Goal: Transaction & Acquisition: Book appointment/travel/reservation

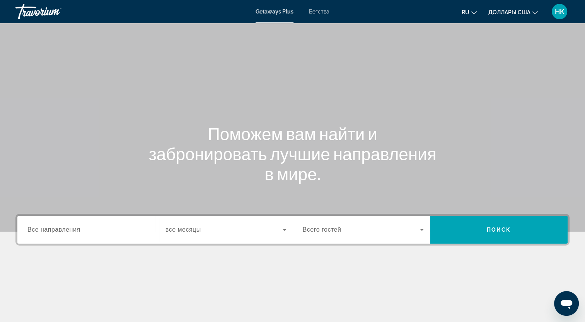
click at [110, 231] on input "Destination Все направления" at bounding box center [87, 230] width 121 height 9
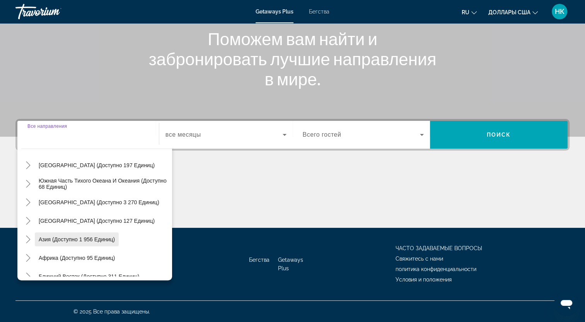
scroll to position [125, 0]
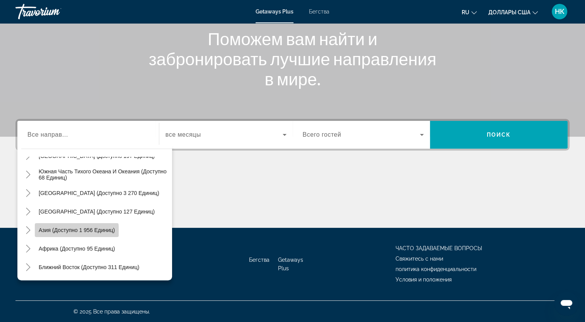
click at [67, 232] on span "Азия (доступно 1 956 единиц)" at bounding box center [77, 230] width 76 height 6
type input "**********"
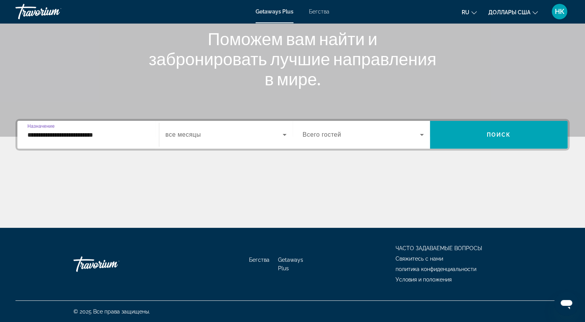
click at [215, 131] on span "Виджет поиска" at bounding box center [223, 134] width 117 height 9
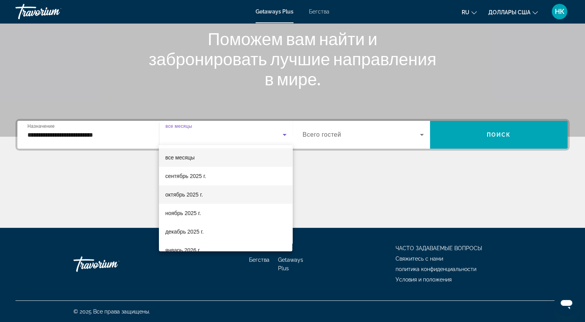
click at [184, 193] on font "октябрь 2025 г." at bounding box center [184, 195] width 38 height 6
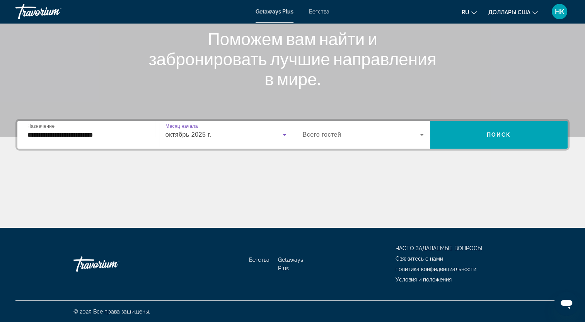
click at [322, 134] on span "Всего гостей" at bounding box center [322, 134] width 39 height 7
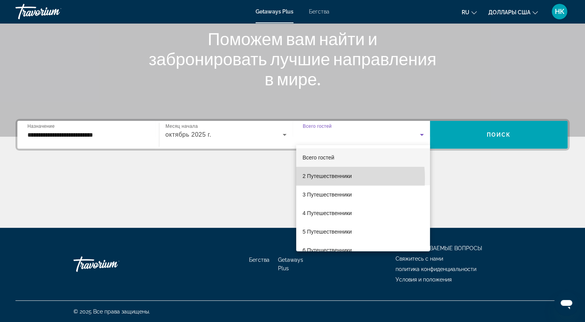
click at [314, 179] on font "2 Путешественники" at bounding box center [326, 176] width 49 height 6
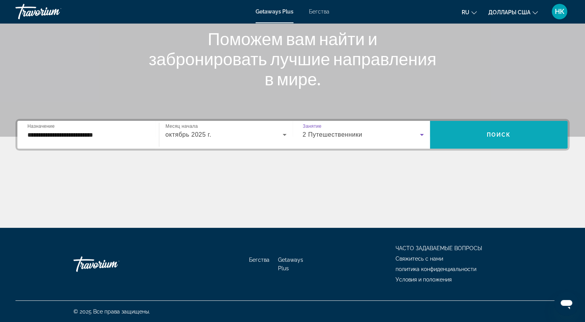
click at [495, 138] on span "Виджет поиска" at bounding box center [499, 135] width 138 height 19
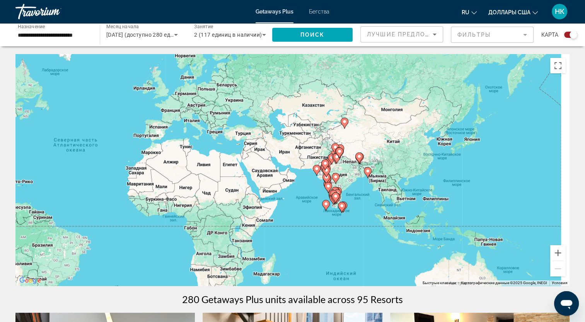
drag, startPoint x: 526, startPoint y: 226, endPoint x: 312, endPoint y: 213, distance: 213.8
click at [312, 213] on div "Чтобы активировать перетаскивание с помощью клавиатуры, нажмите Alt + Ввод. Пос…" at bounding box center [292, 170] width 554 height 232
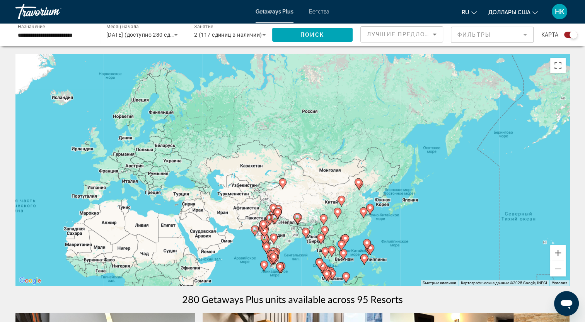
drag, startPoint x: 468, startPoint y: 176, endPoint x: 426, endPoint y: 237, distance: 74.0
click at [426, 237] on div "Чтобы активировать перетаскивание с помощью клавиатуры, нажмите Alt + Ввод. Пос…" at bounding box center [292, 170] width 554 height 232
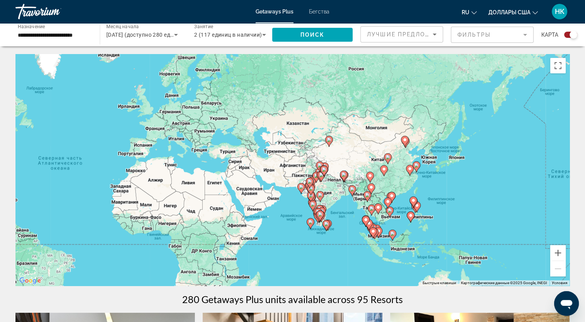
drag, startPoint x: 401, startPoint y: 190, endPoint x: 449, endPoint y: 146, distance: 65.4
click at [449, 146] on div "Чтобы активировать перетаскивание с помощью клавиатуры, нажмите Alt + Ввод. Пос…" at bounding box center [292, 170] width 554 height 232
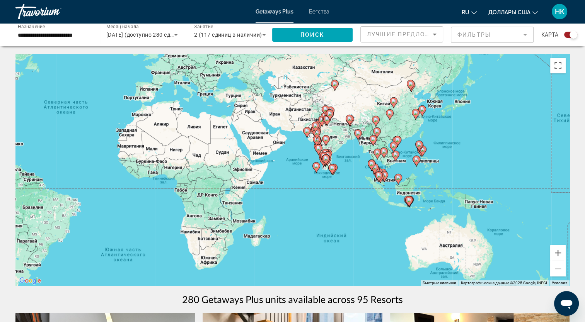
drag, startPoint x: 457, startPoint y: 207, endPoint x: 462, endPoint y: 151, distance: 56.4
click at [462, 151] on div "Чтобы активировать перетаскивание с помощью клавиатуры, нажмите Alt + Ввод. Пос…" at bounding box center [292, 170] width 554 height 232
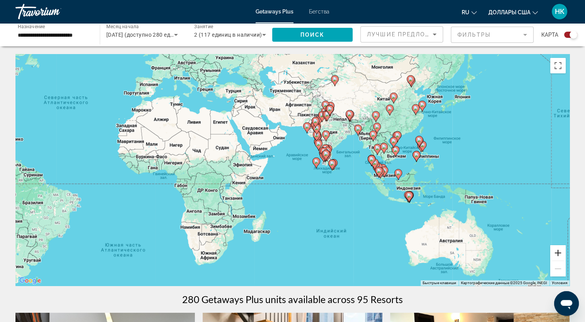
click at [558, 252] on button "Увеличить" at bounding box center [557, 253] width 15 height 15
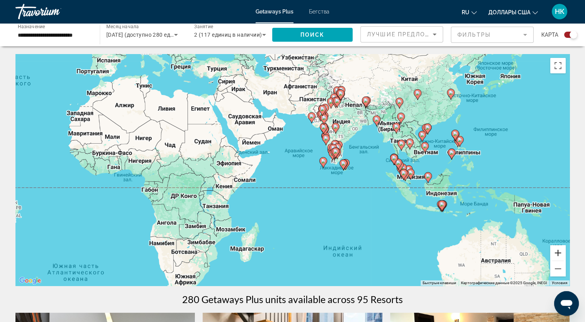
click at [558, 252] on button "Увеличить" at bounding box center [557, 253] width 15 height 15
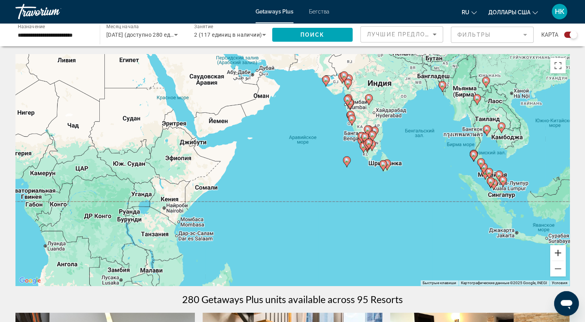
click at [558, 252] on button "Увеличить" at bounding box center [557, 253] width 15 height 15
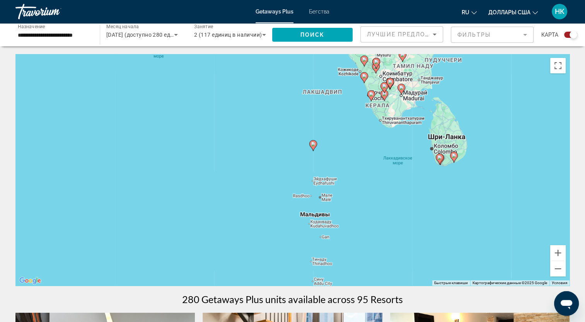
drag, startPoint x: 518, startPoint y: 201, endPoint x: 342, endPoint y: 191, distance: 176.2
click at [342, 191] on div "Чтобы активировать перетаскивание с помощью клавиатуры, нажмите Alt + Ввод. Пос…" at bounding box center [292, 170] width 554 height 232
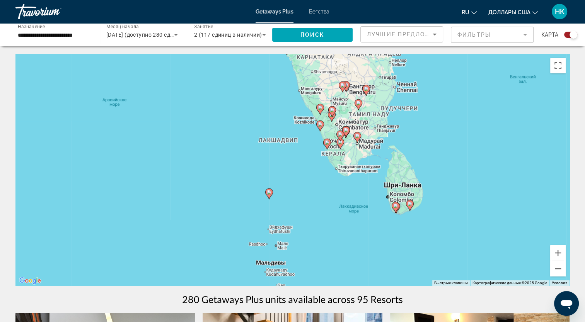
drag, startPoint x: 380, startPoint y: 157, endPoint x: 344, endPoint y: 205, distance: 60.7
click at [344, 205] on div "Чтобы активировать перетаскивание с помощью клавиатуры, нажмите Alt + Ввод. Пос…" at bounding box center [292, 170] width 554 height 232
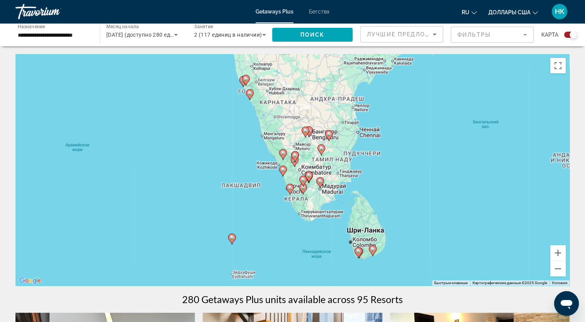
drag, startPoint x: 341, startPoint y: 177, endPoint x: 304, endPoint y: 221, distance: 57.6
click at [303, 223] on div "Чтобы активировать перетаскивание с помощью клавиатуры, нажмите Alt + Ввод. Пос…" at bounding box center [292, 170] width 554 height 232
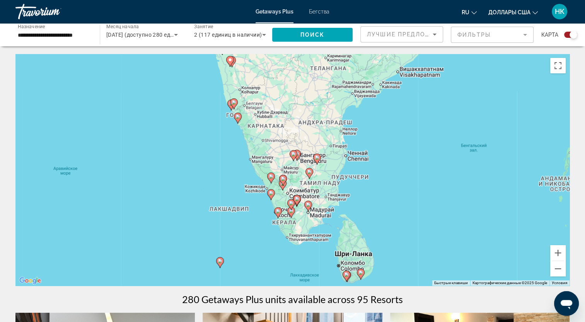
drag, startPoint x: 404, startPoint y: 169, endPoint x: 366, endPoint y: 233, distance: 74.3
click at [366, 233] on div "Чтобы активировать перетаскивание с помощью клавиатуры, нажмите Alt + Ввод. Пос…" at bounding box center [292, 170] width 554 height 232
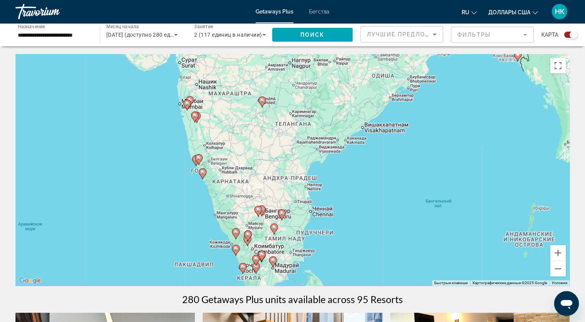
drag, startPoint x: 404, startPoint y: 168, endPoint x: 340, endPoint y: 241, distance: 96.5
click at [340, 245] on div "Чтобы активировать перетаскивание с помощью клавиатуры, нажмите Alt + Ввод. Пос…" at bounding box center [292, 170] width 554 height 232
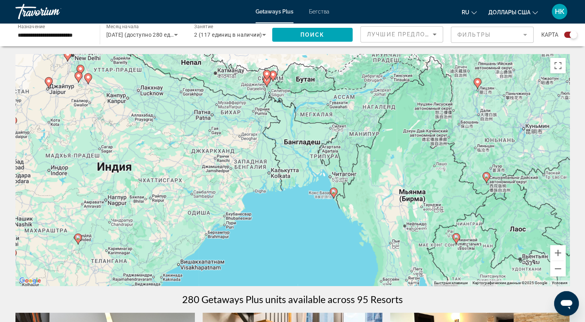
drag, startPoint x: 402, startPoint y: 183, endPoint x: 293, endPoint y: 244, distance: 125.1
click at [293, 244] on div "Чтобы активировать перетаскивание с помощью клавиатуры, нажмите Alt + Ввод. Пос…" at bounding box center [292, 170] width 554 height 232
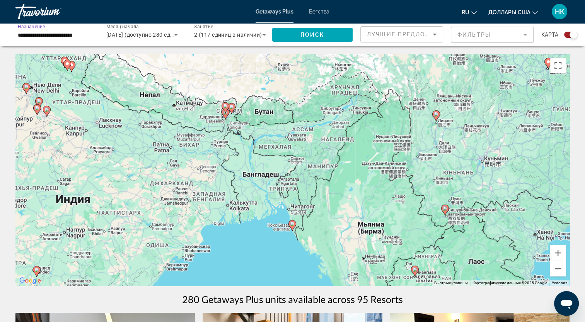
click at [62, 33] on input "**********" at bounding box center [54, 35] width 72 height 9
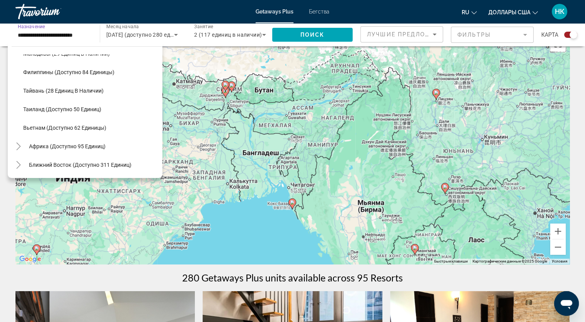
scroll to position [39, 0]
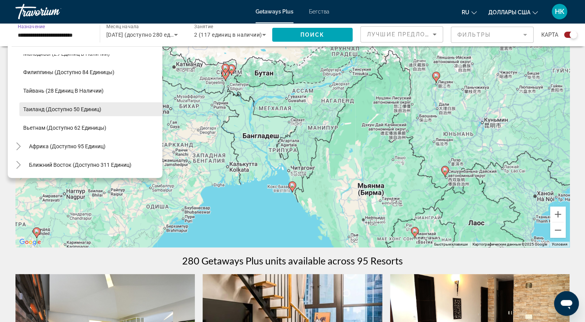
click at [39, 107] on span "Таиланд (доступно 50 единиц)" at bounding box center [62, 109] width 78 height 6
type input "**********"
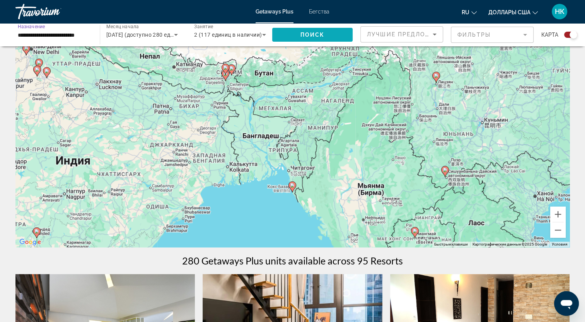
click at [314, 38] on span "Поиск" at bounding box center [312, 35] width 24 height 6
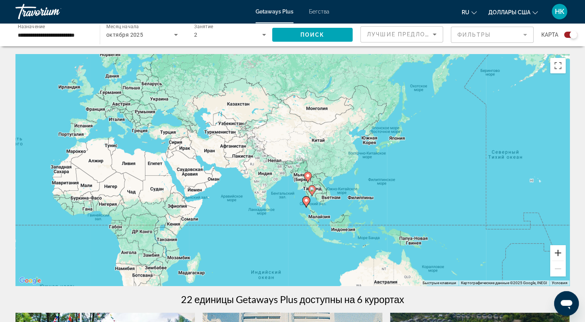
click at [558, 257] on button "Увеличить" at bounding box center [557, 253] width 15 height 15
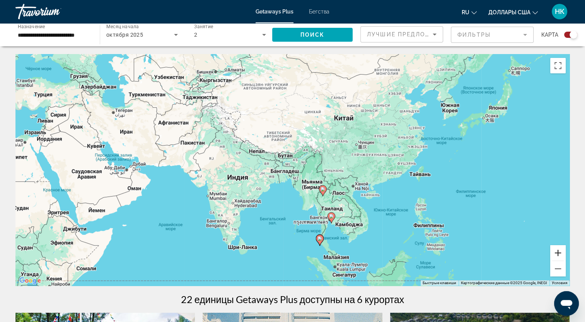
click at [558, 257] on button "Увеличить" at bounding box center [557, 253] width 15 height 15
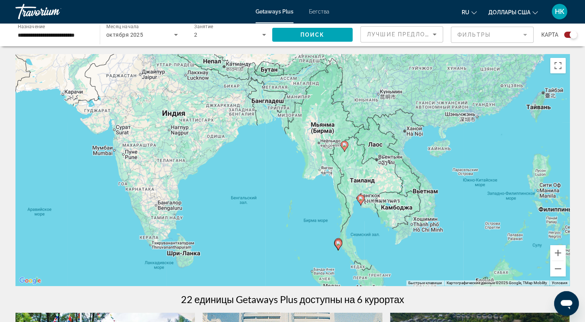
drag, startPoint x: 472, startPoint y: 250, endPoint x: 462, endPoint y: 176, distance: 74.5
click at [462, 176] on div "Чтобы активировать перетаскивание с помощью клавиатуры, нажмите Alt + Ввод. Пос…" at bounding box center [292, 170] width 554 height 232
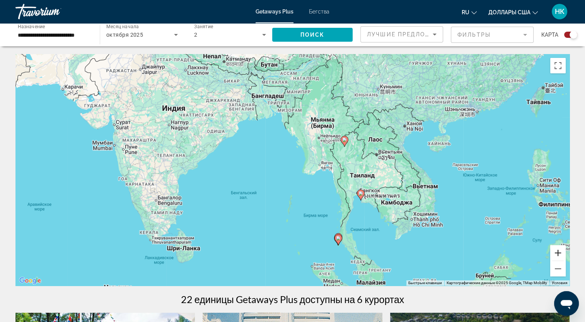
click at [560, 256] on button "Увеличить" at bounding box center [557, 253] width 15 height 15
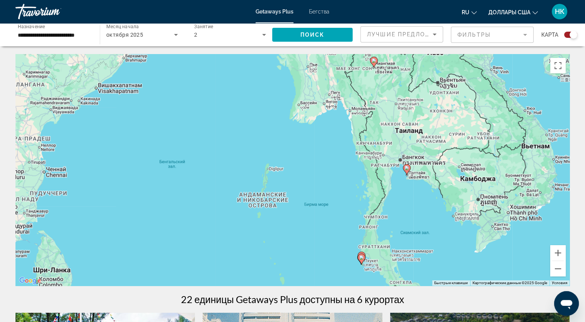
drag, startPoint x: 499, startPoint y: 234, endPoint x: 476, endPoint y: 177, distance: 60.7
click at [476, 177] on div "Чтобы активировать перетаскивание с помощью клавиатуры, нажмите Alt + Ввод. Пос…" at bounding box center [292, 170] width 554 height 232
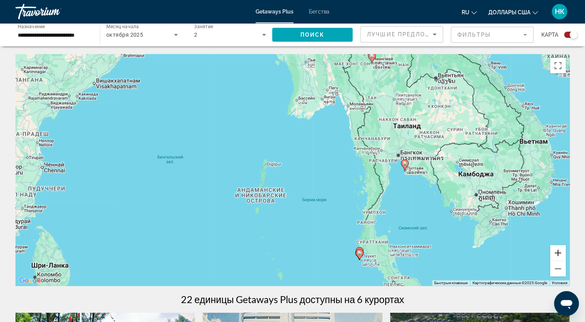
click at [557, 254] on button "Увеличить" at bounding box center [557, 253] width 15 height 15
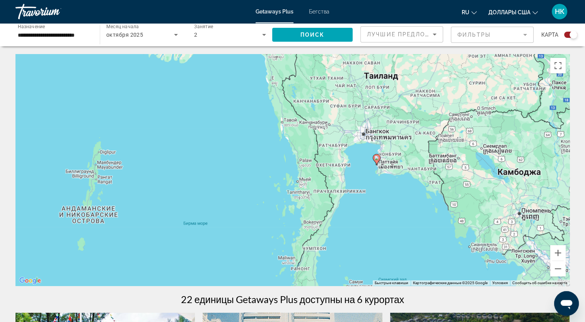
drag, startPoint x: 491, startPoint y: 219, endPoint x: 348, endPoint y: 212, distance: 143.2
click at [348, 212] on div "Чтобы активировать перетаскивание с помощью клавиатуры, нажмите Alt + Ввод. Пос…" at bounding box center [292, 170] width 554 height 232
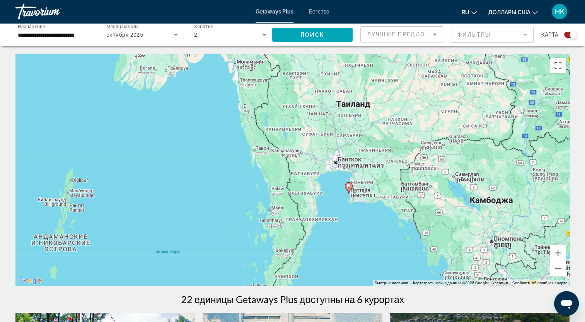
drag, startPoint x: 404, startPoint y: 202, endPoint x: 376, endPoint y: 232, distance: 40.8
click at [376, 232] on div "Чтобы активировать перетаскивание с помощью клавиатуры, нажмите Alt + Ввод. Пос…" at bounding box center [292, 170] width 554 height 232
click at [349, 188] on image "Основное содержание" at bounding box center [348, 186] width 5 height 5
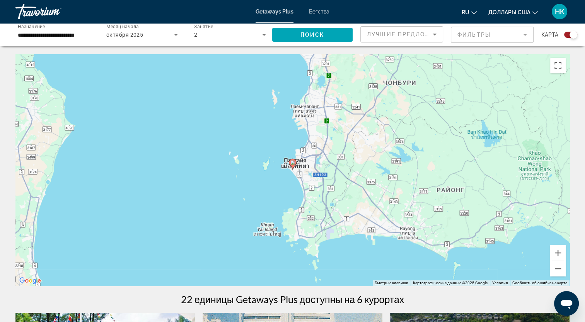
click at [293, 163] on image "Основное содержание" at bounding box center [292, 162] width 5 height 5
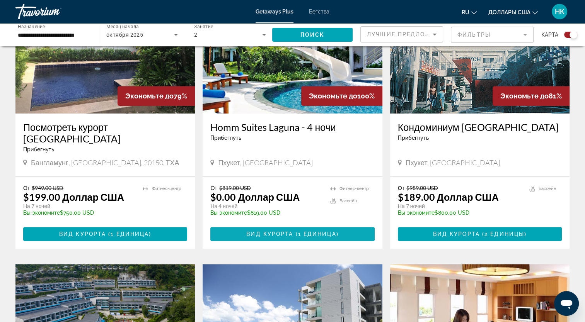
scroll to position [367, 0]
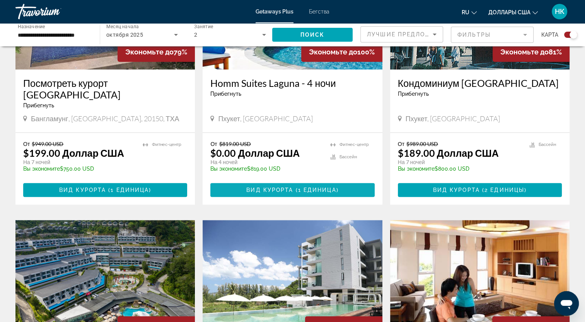
click at [279, 194] on span "Основное содержание" at bounding box center [292, 190] width 164 height 19
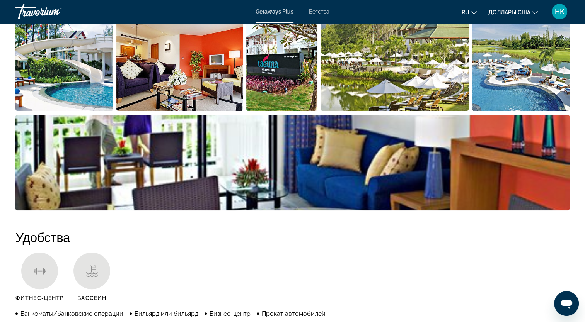
scroll to position [180, 0]
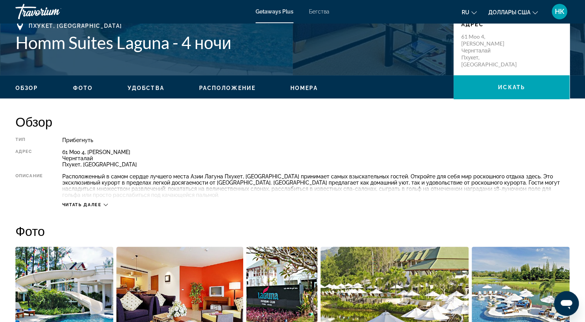
click at [97, 206] on span "Читать далее" at bounding box center [81, 205] width 39 height 5
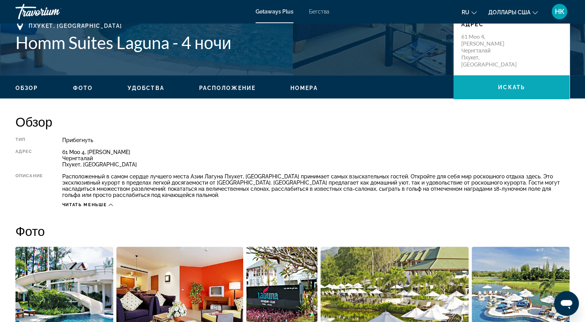
click at [495, 86] on span "Основное содержание" at bounding box center [512, 87] width 116 height 19
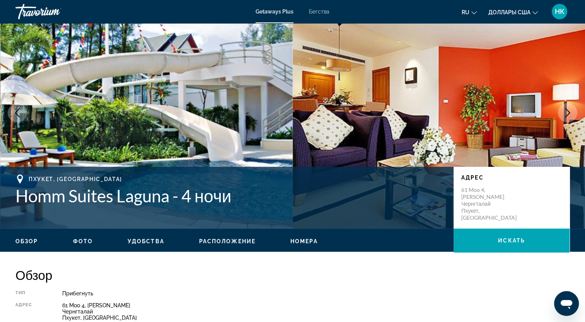
scroll to position [25, 0]
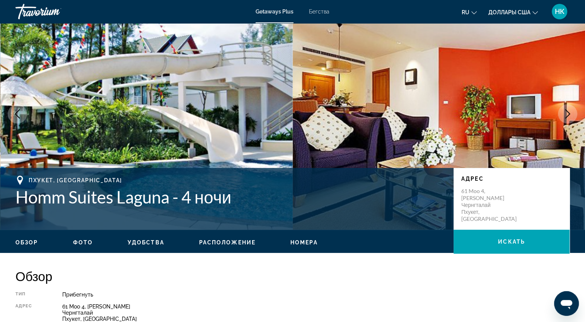
click at [148, 240] on span "Удобства" at bounding box center [146, 243] width 37 height 6
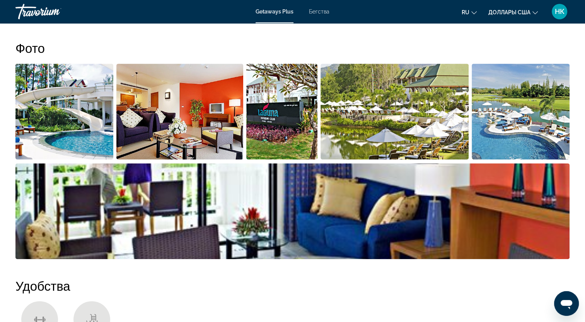
scroll to position [170, 0]
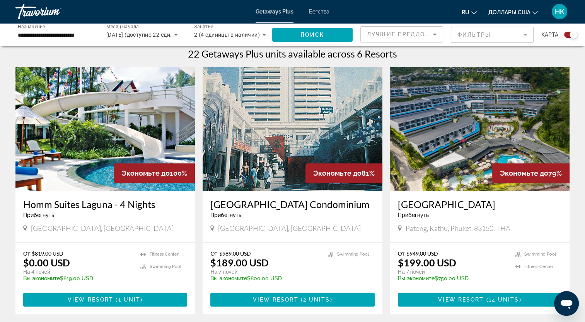
scroll to position [271, 0]
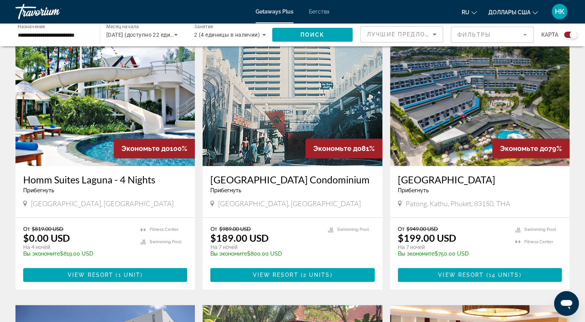
click at [124, 227] on p "От $819.00 USD" at bounding box center [77, 229] width 109 height 7
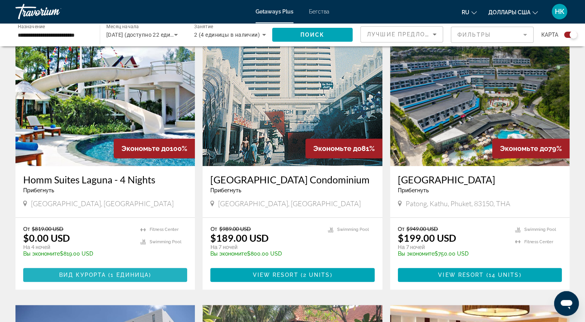
click at [116, 273] on span "( 1 единица )" at bounding box center [128, 275] width 45 height 6
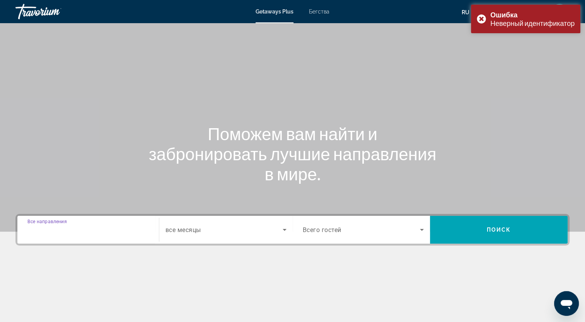
click at [127, 234] on input "Destination Все направления" at bounding box center [87, 230] width 121 height 9
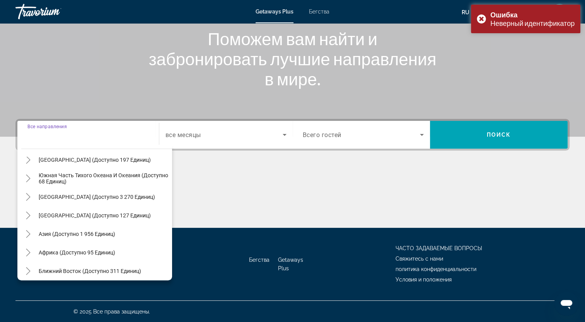
scroll to position [125, 0]
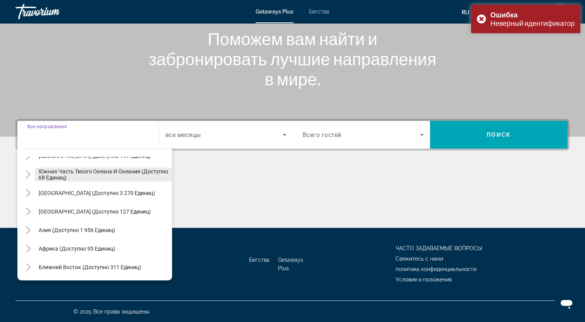
click at [68, 174] on span "Южная часть Тихого океана и Океания (доступно 68 единиц)" at bounding box center [104, 175] width 130 height 12
type input "**********"
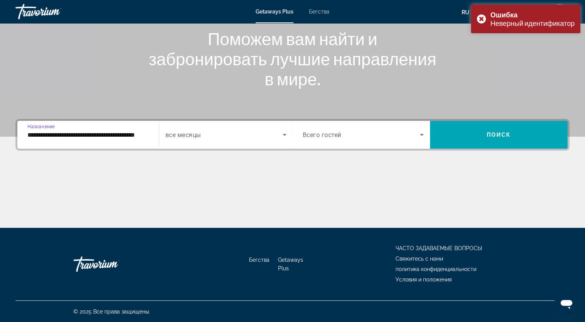
click at [325, 138] on span "Всего гостей" at bounding box center [322, 134] width 39 height 7
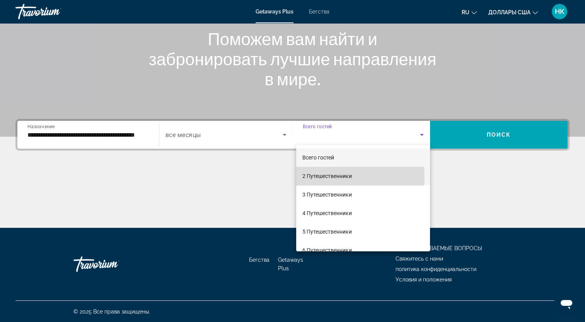
click at [315, 177] on font "2 Путешественники" at bounding box center [326, 176] width 49 height 6
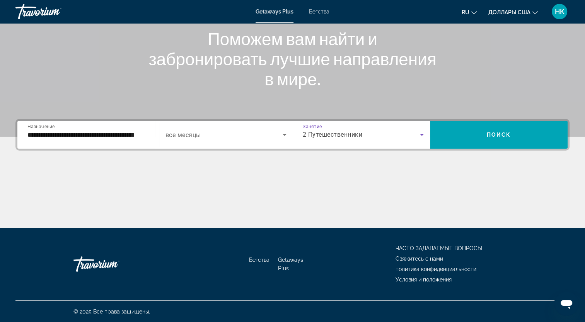
click at [238, 135] on span "Виджет поиска" at bounding box center [223, 134] width 117 height 9
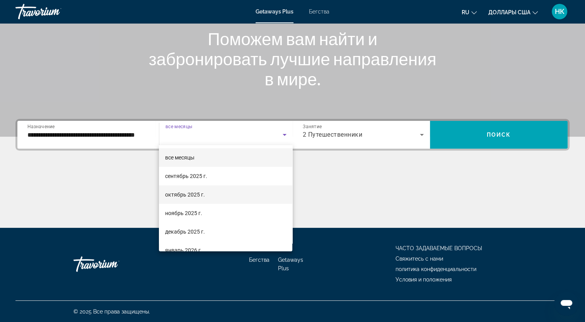
click at [192, 192] on font "октябрь 2025 г." at bounding box center [185, 195] width 40 height 6
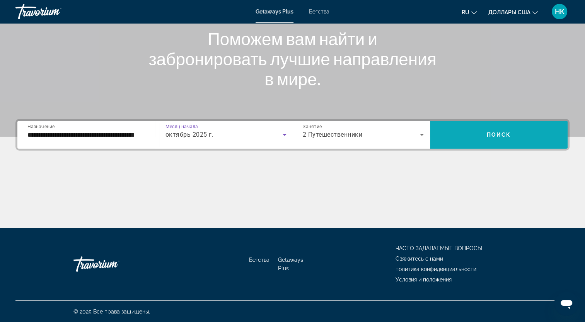
click at [467, 135] on span "Виджет поиска" at bounding box center [499, 135] width 138 height 19
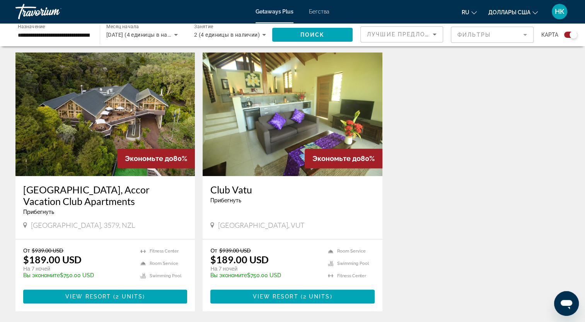
scroll to position [271, 0]
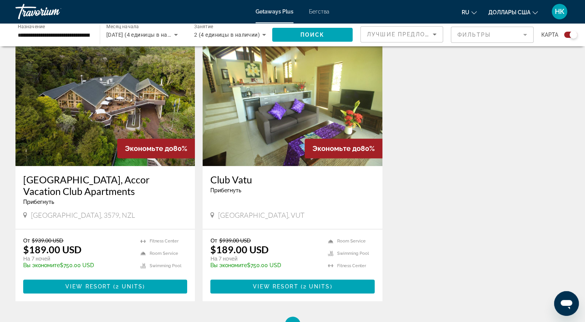
click at [79, 186] on h3 "Grand Mercure Puka Park, Accor Vacation Club Apartments" at bounding box center [105, 185] width 164 height 23
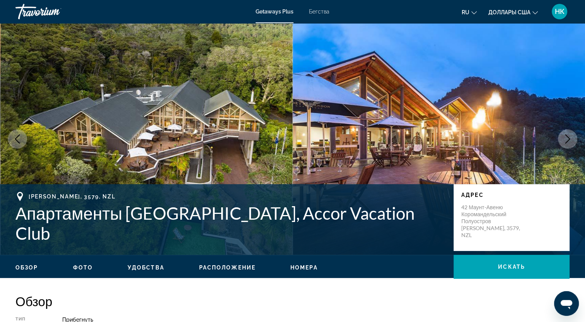
click at [568, 141] on icon "Следующее изображение" at bounding box center [567, 139] width 5 height 9
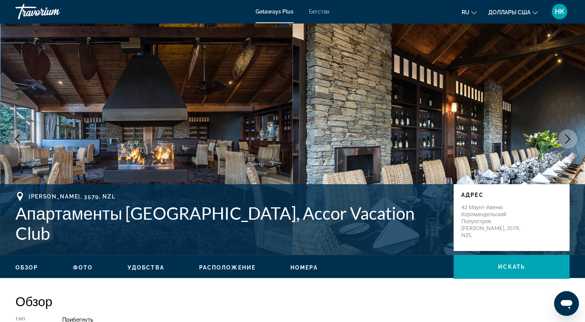
click at [568, 141] on icon "Следующее изображение" at bounding box center [567, 139] width 5 height 9
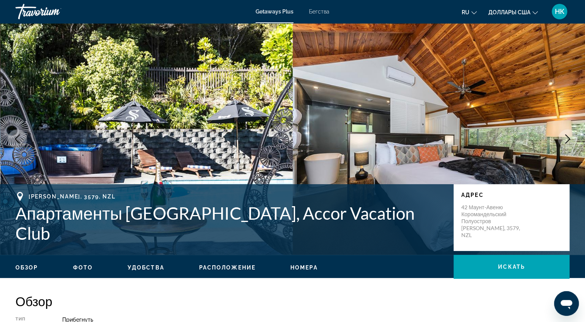
click at [8, 145] on img "Основное содержание" at bounding box center [146, 139] width 293 height 232
click at [19, 142] on icon "Предыдущее изображение" at bounding box center [17, 139] width 9 height 9
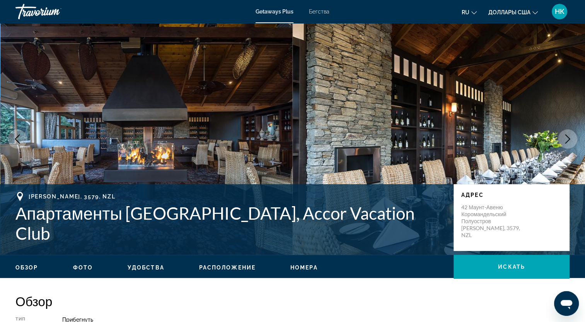
click at [570, 139] on icon "Следующее изображение" at bounding box center [567, 139] width 5 height 9
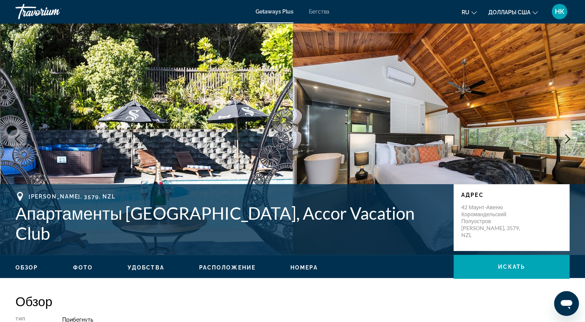
click at [570, 139] on icon "Следующее изображение" at bounding box center [567, 139] width 5 height 9
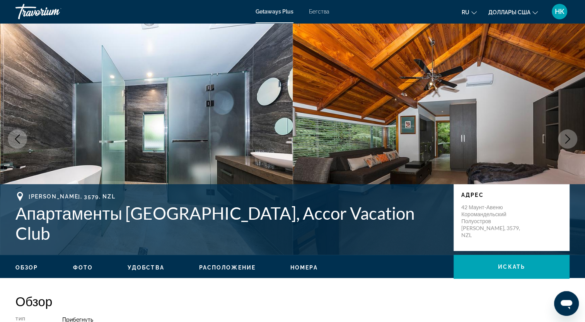
click at [570, 139] on icon "Следующее изображение" at bounding box center [567, 139] width 5 height 9
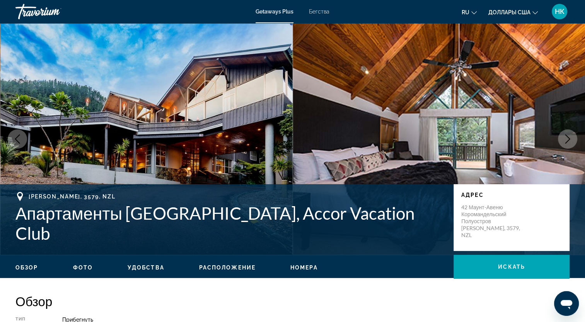
click at [570, 139] on icon "Следующее изображение" at bounding box center [567, 139] width 5 height 9
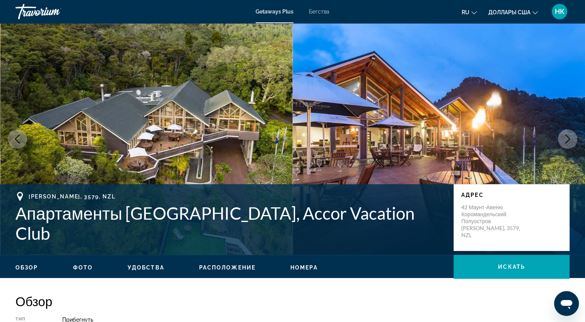
click at [570, 139] on icon "Следующее изображение" at bounding box center [567, 139] width 5 height 9
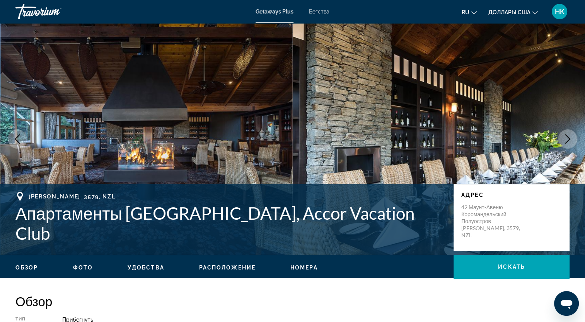
click at [570, 139] on icon "Следующее изображение" at bounding box center [567, 139] width 5 height 9
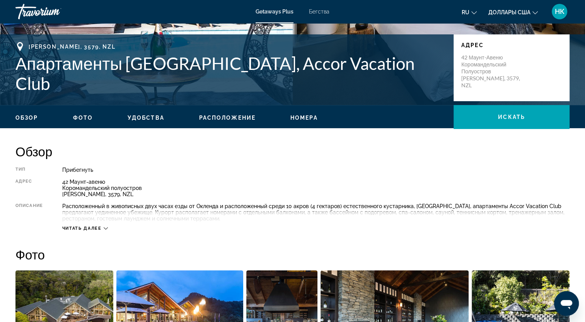
scroll to position [155, 0]
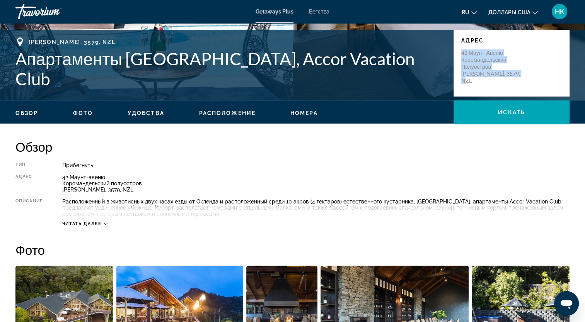
drag, startPoint x: 524, startPoint y: 76, endPoint x: 462, endPoint y: 50, distance: 66.9
click at [462, 50] on div "42 Маунт-авеню Коромандельский полуостров Пауануи Бич, 3579, NZL" at bounding box center [511, 66] width 101 height 35
copy p "42 Маунт-авеню Коромандельский полуостров Пауануи Бич, 3579, NZL"
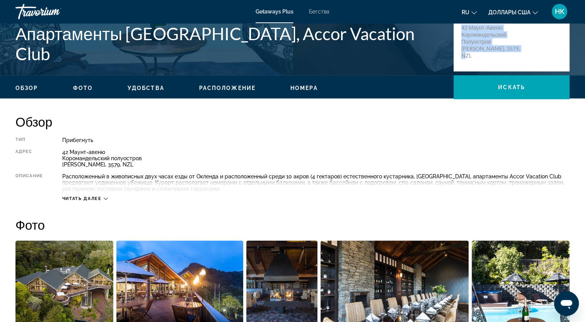
scroll to position [193, 0]
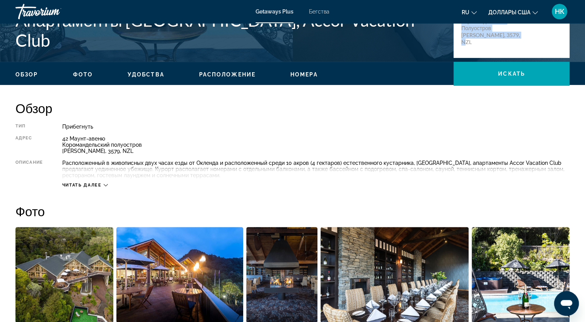
click at [103, 184] on div "Читать далее" at bounding box center [85, 185] width 46 height 5
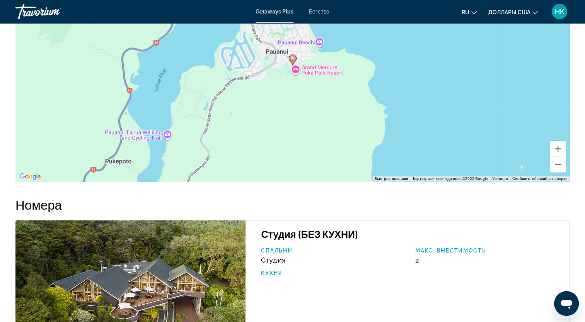
scroll to position [1121, 0]
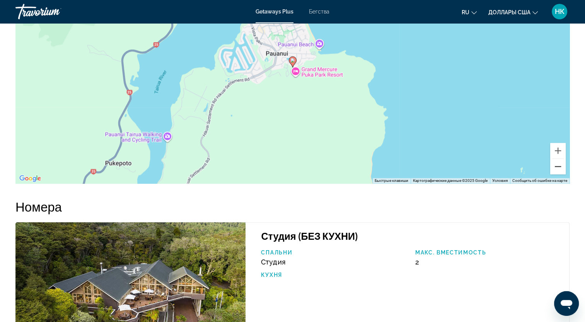
click at [554, 174] on button "Уменьшить" at bounding box center [557, 166] width 15 height 15
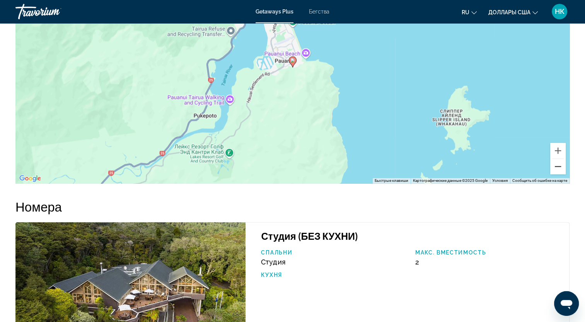
click at [554, 174] on button "Уменьшить" at bounding box center [557, 166] width 15 height 15
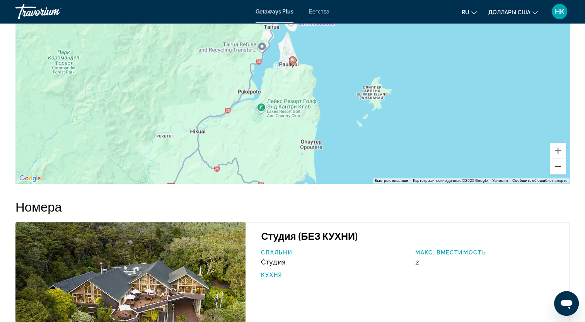
click at [554, 174] on button "Уменьшить" at bounding box center [557, 166] width 15 height 15
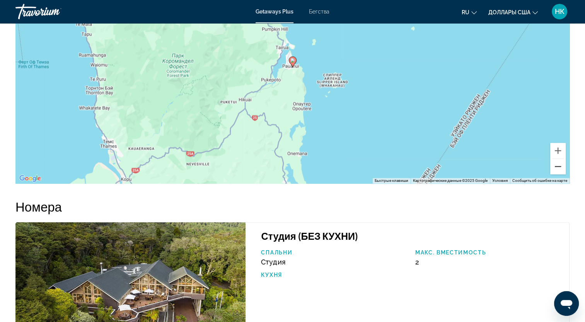
click at [554, 174] on button "Уменьшить" at bounding box center [557, 166] width 15 height 15
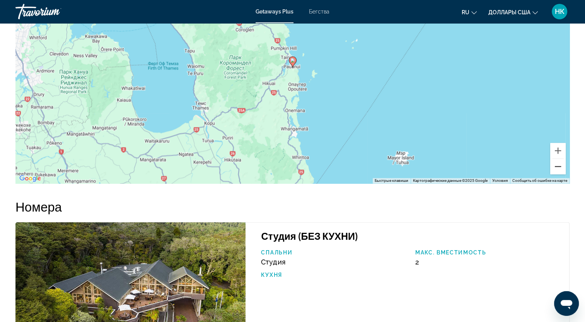
click at [554, 174] on button "Уменьшить" at bounding box center [557, 166] width 15 height 15
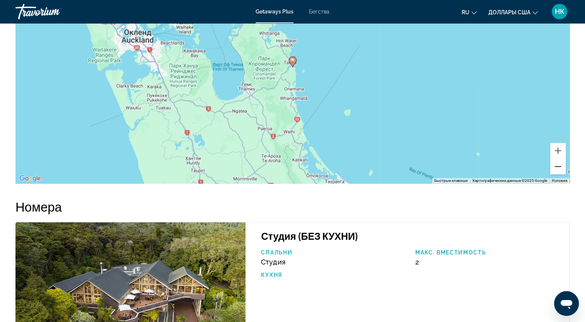
click at [554, 174] on button "Уменьшить" at bounding box center [557, 166] width 15 height 15
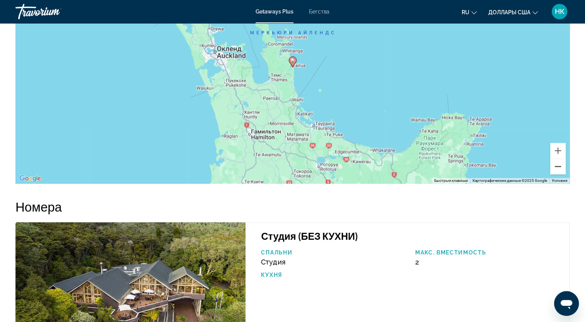
click at [554, 174] on button "Уменьшить" at bounding box center [557, 166] width 15 height 15
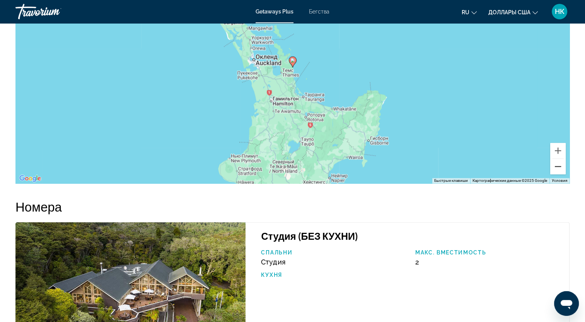
click at [554, 174] on button "Уменьшить" at bounding box center [557, 166] width 15 height 15
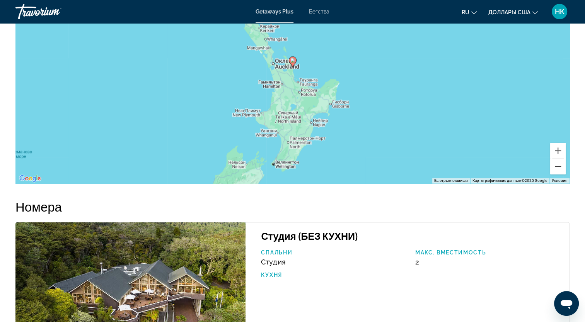
click at [554, 174] on button "Уменьшить" at bounding box center [557, 166] width 15 height 15
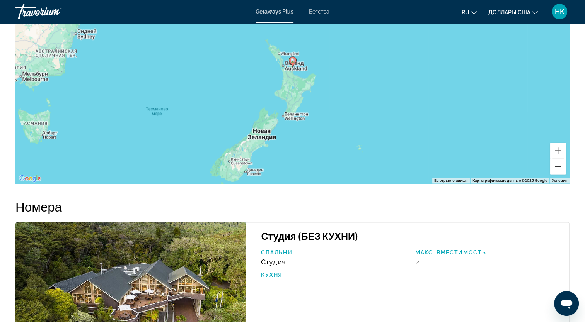
click at [554, 174] on button "Уменьшить" at bounding box center [557, 166] width 15 height 15
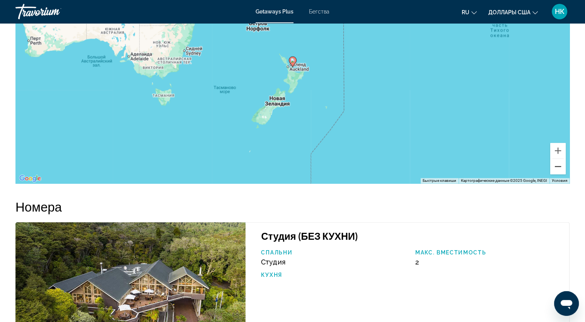
click at [554, 174] on button "Уменьшить" at bounding box center [557, 166] width 15 height 15
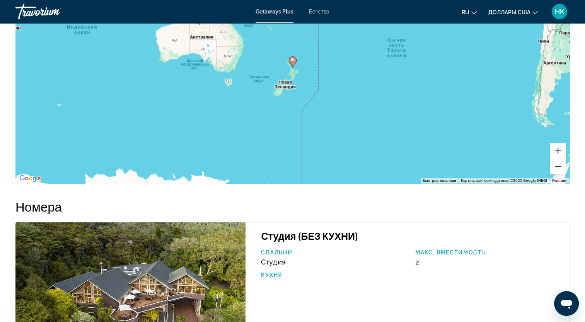
click at [554, 174] on button "Уменьшить" at bounding box center [557, 166] width 15 height 15
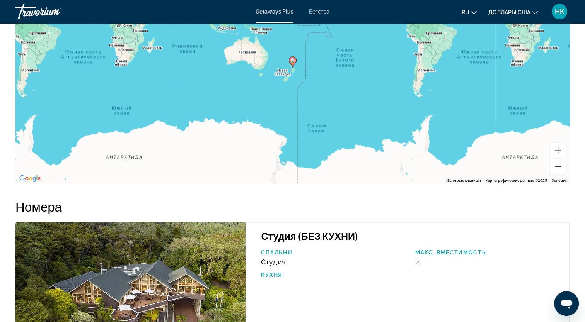
click at [554, 174] on button "Уменьшить" at bounding box center [557, 166] width 15 height 15
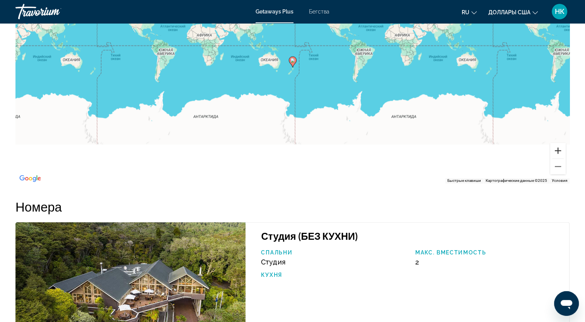
click at [557, 159] on button "Увеличить" at bounding box center [557, 150] width 15 height 15
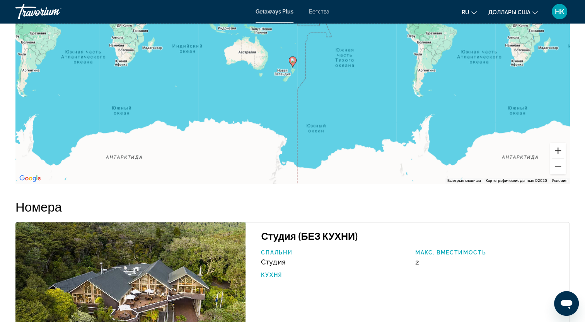
click at [557, 159] on button "Увеличить" at bounding box center [557, 150] width 15 height 15
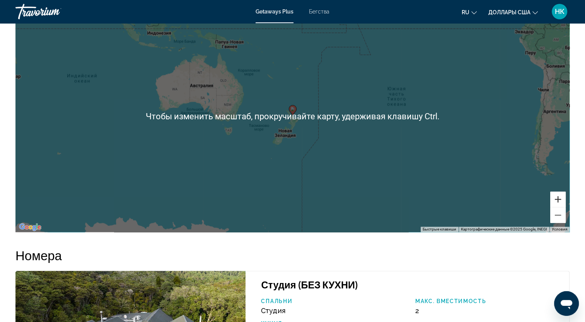
scroll to position [1083, 0]
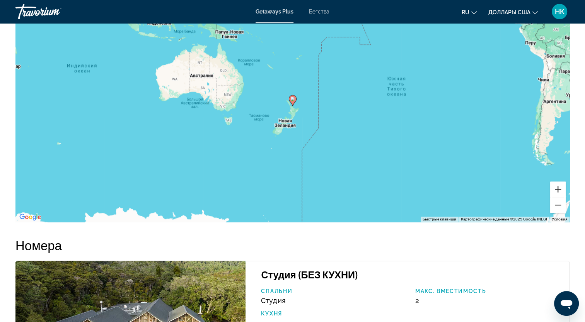
click at [557, 197] on button "Увеличить" at bounding box center [557, 189] width 15 height 15
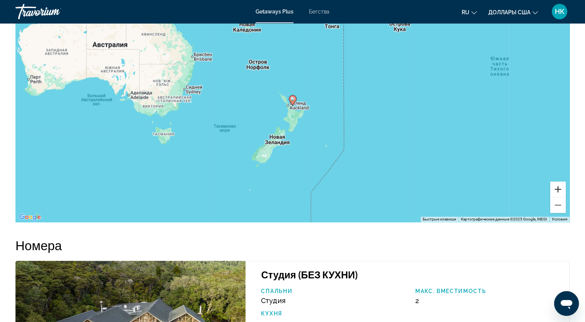
click at [557, 197] on button "Увеличить" at bounding box center [557, 189] width 15 height 15
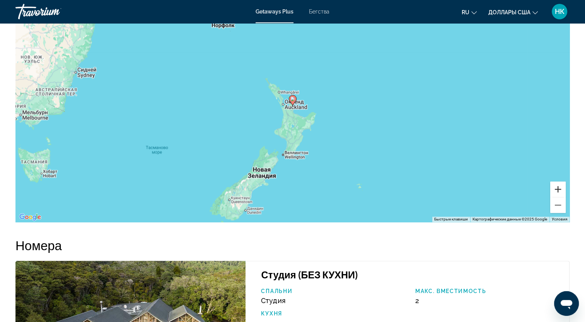
click at [557, 197] on button "Увеличить" at bounding box center [557, 189] width 15 height 15
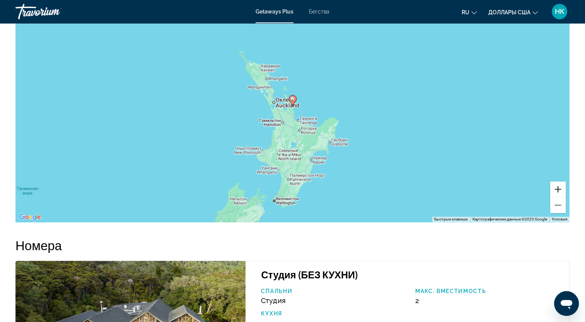
click at [557, 197] on button "Увеличить" at bounding box center [557, 189] width 15 height 15
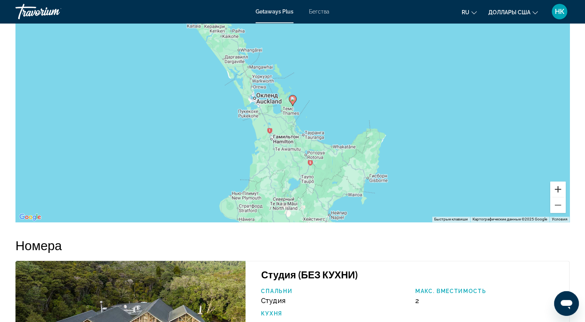
click at [557, 197] on button "Увеличить" at bounding box center [557, 189] width 15 height 15
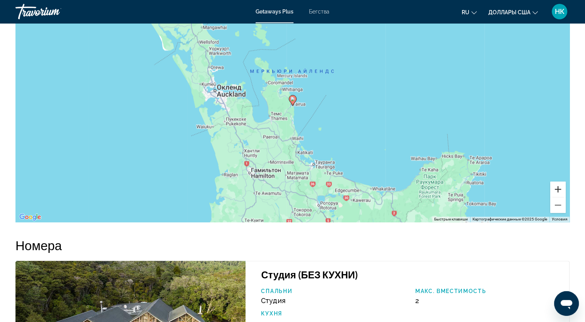
click at [557, 197] on button "Увеличить" at bounding box center [557, 189] width 15 height 15
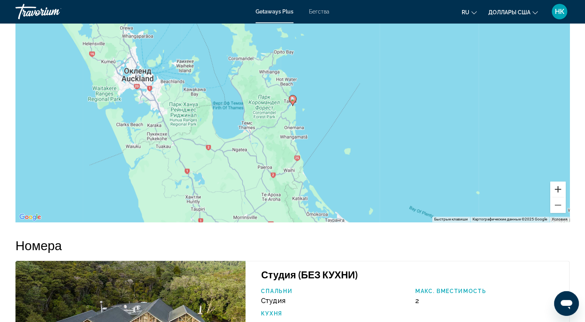
click at [557, 197] on button "Увеличить" at bounding box center [557, 189] width 15 height 15
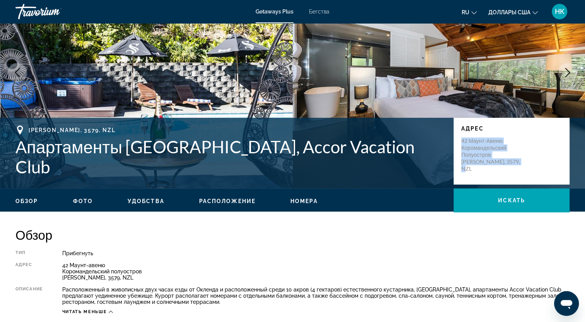
scroll to position [0, 0]
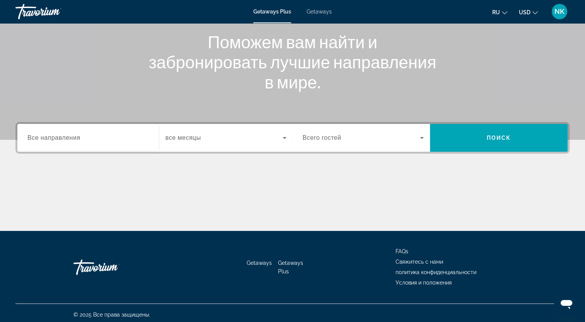
scroll to position [95, 0]
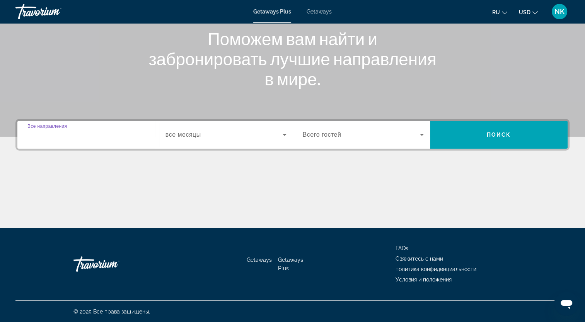
click at [84, 135] on input "Destination Все направления" at bounding box center [87, 135] width 121 height 9
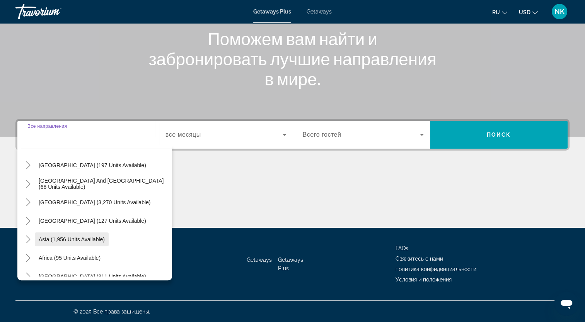
scroll to position [125, 0]
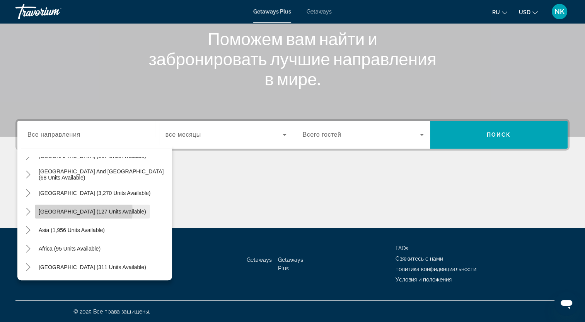
click at [68, 211] on span "[GEOGRAPHIC_DATA] (127 units available)" at bounding box center [92, 212] width 107 height 6
type input "**********"
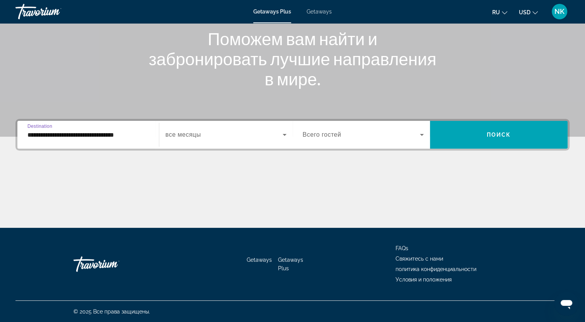
click at [317, 136] on span "Всего гостей" at bounding box center [322, 134] width 39 height 7
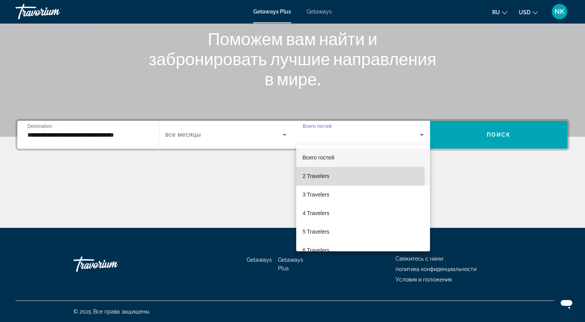
click at [315, 179] on span "2 Travelers" at bounding box center [315, 176] width 27 height 9
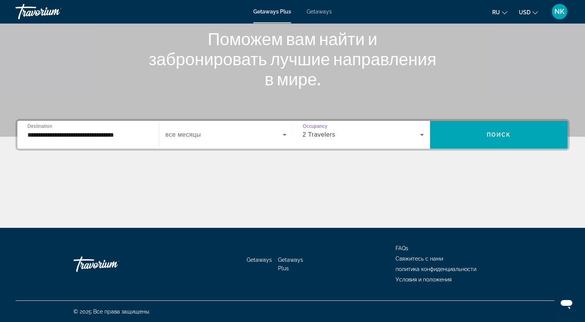
click at [251, 135] on span "Search widget" at bounding box center [223, 134] width 117 height 9
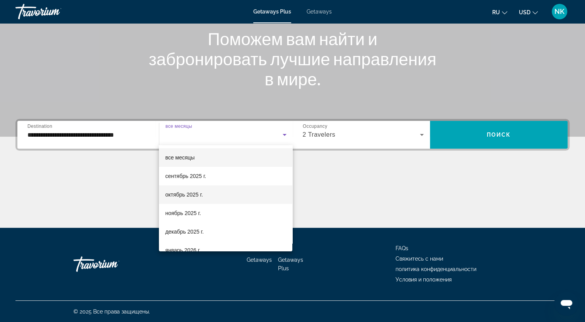
click at [187, 192] on span "октябрь 2025 г." at bounding box center [184, 194] width 38 height 9
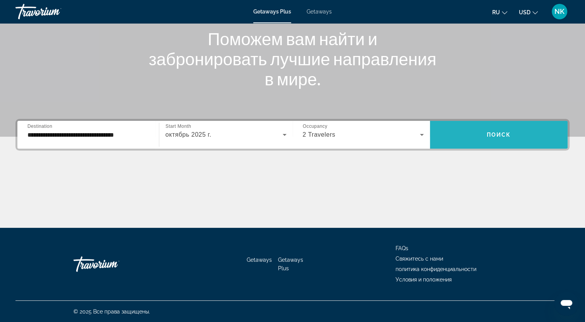
click at [523, 134] on span "Search widget" at bounding box center [499, 135] width 138 height 19
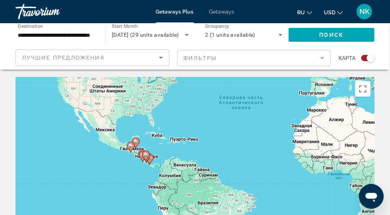
drag, startPoint x: 114, startPoint y: 167, endPoint x: 186, endPoint y: 87, distance: 107.3
click at [186, 87] on div "Чтобы активировать перетаскивание с помощью клавиатуры, нажмите Alt + Ввод. Пос…" at bounding box center [194, 193] width 359 height 232
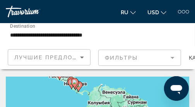
drag, startPoint x: 77, startPoint y: 93, endPoint x: 101, endPoint y: 69, distance: 33.9
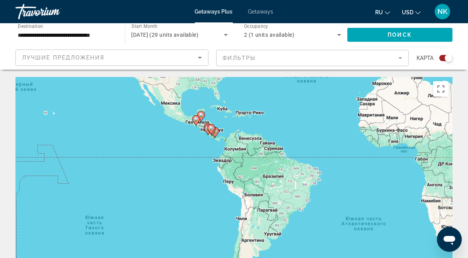
click at [177, 186] on div "Чтобы активировать перетаскивание с помощью клавиатуры, нажмите Alt + Ввод. Пос…" at bounding box center [233, 193] width 437 height 232
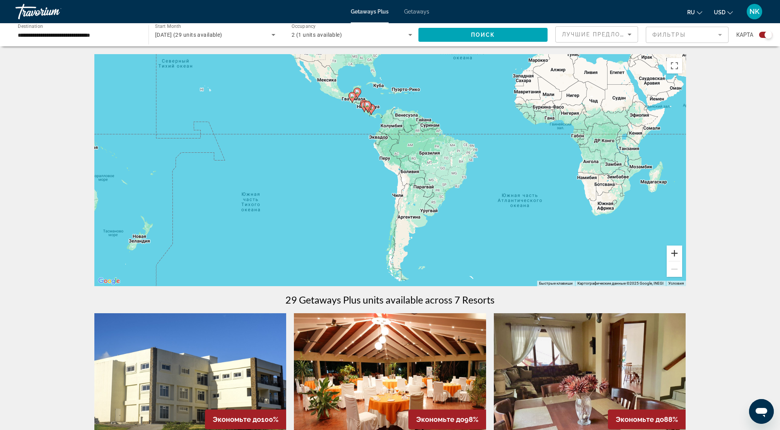
click at [590, 254] on button "Увеличить" at bounding box center [674, 253] width 15 height 15
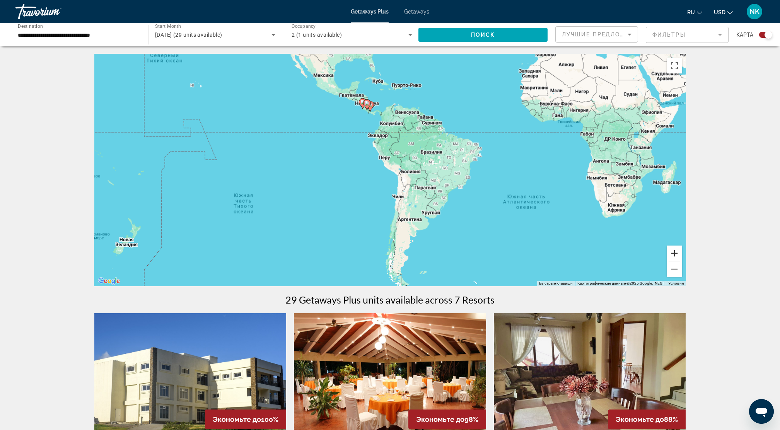
click at [590, 254] on button "Увеличить" at bounding box center [674, 253] width 15 height 15
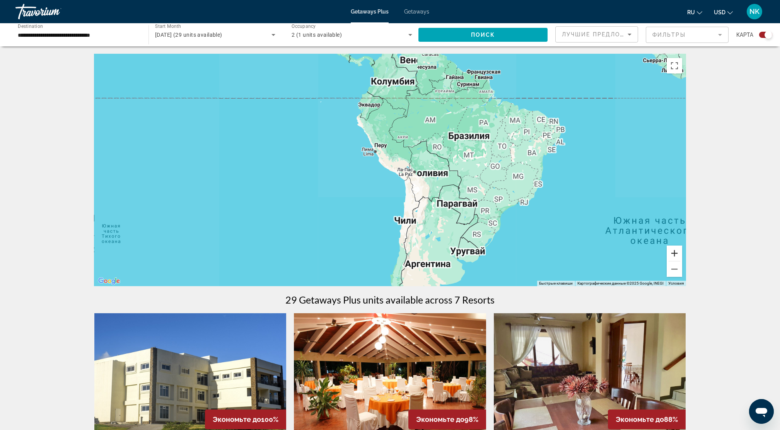
click at [590, 254] on button "Увеличить" at bounding box center [674, 253] width 15 height 15
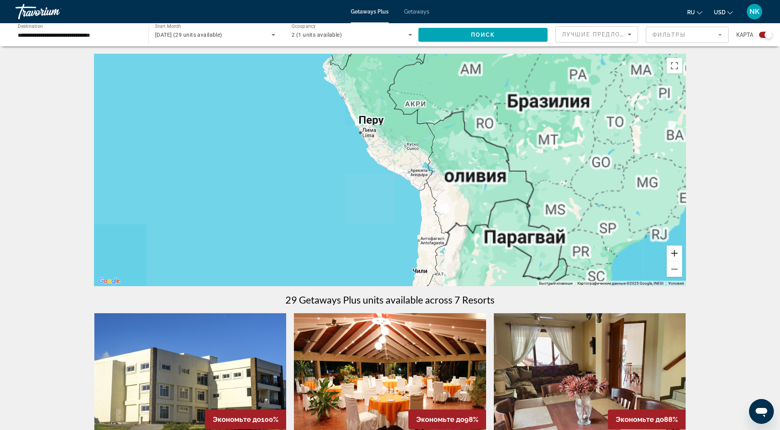
click at [590, 254] on button "Увеличить" at bounding box center [674, 253] width 15 height 15
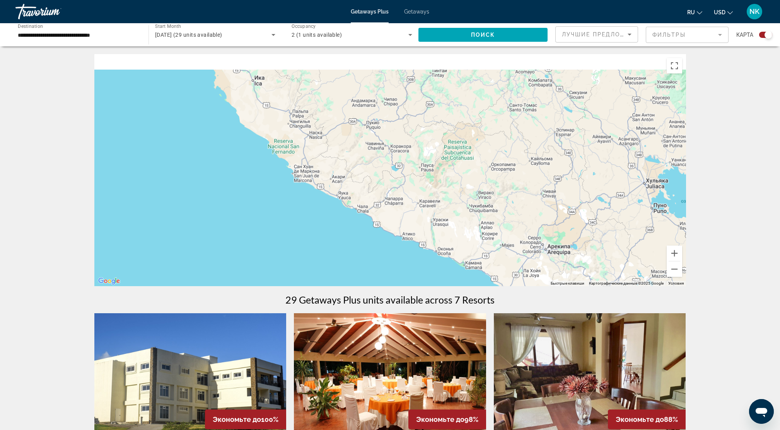
drag, startPoint x: 486, startPoint y: 136, endPoint x: 527, endPoint y: 305, distance: 174.6
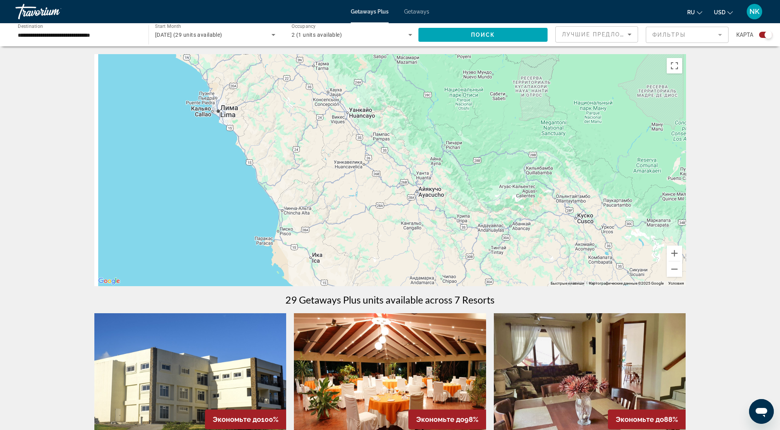
drag, startPoint x: 451, startPoint y: 190, endPoint x: 466, endPoint y: 246, distance: 58.2
click at [491, 281] on div "Main content" at bounding box center [390, 170] width 592 height 232
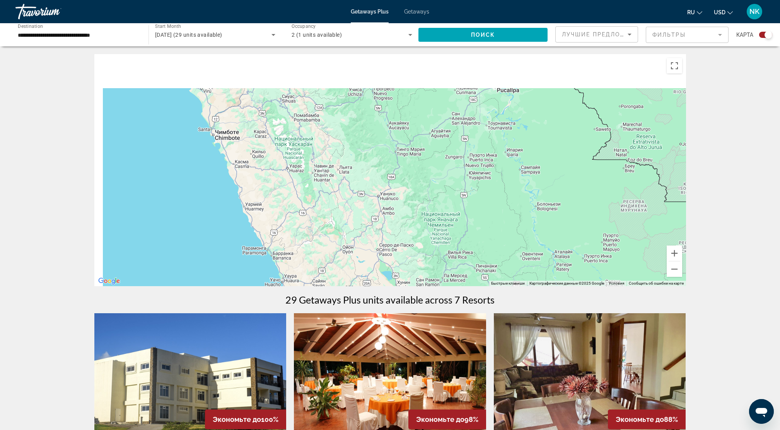
drag, startPoint x: 463, startPoint y: 233, endPoint x: 466, endPoint y: 252, distance: 18.8
click at [472, 259] on div "Main content" at bounding box center [390, 170] width 592 height 232
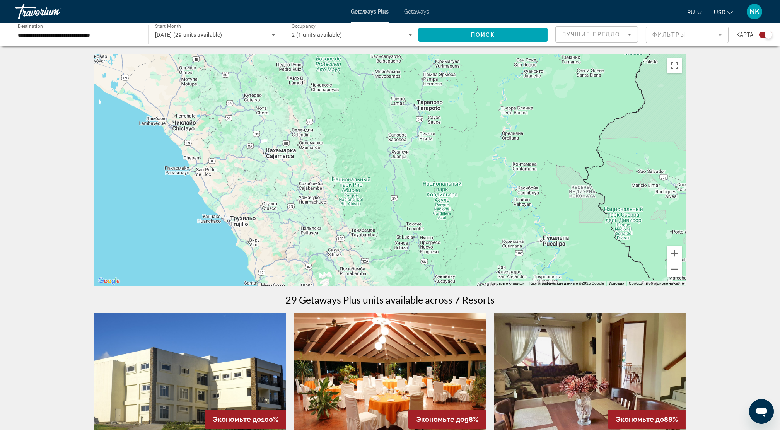
drag, startPoint x: 435, startPoint y: 154, endPoint x: 464, endPoint y: 298, distance: 147.1
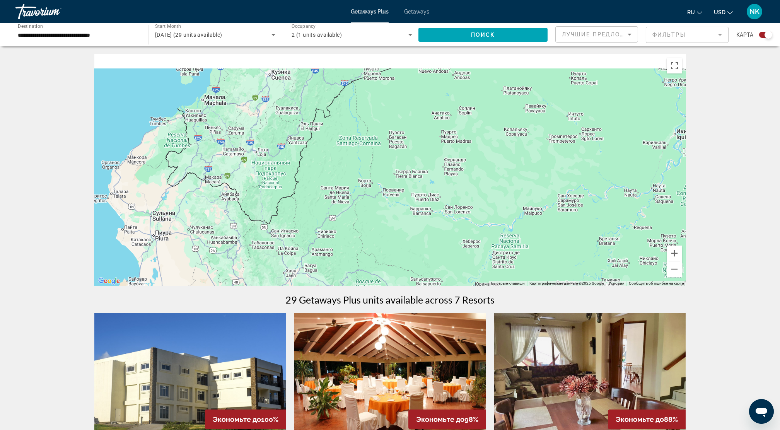
drag, startPoint x: 426, startPoint y: 142, endPoint x: 461, endPoint y: 305, distance: 167.0
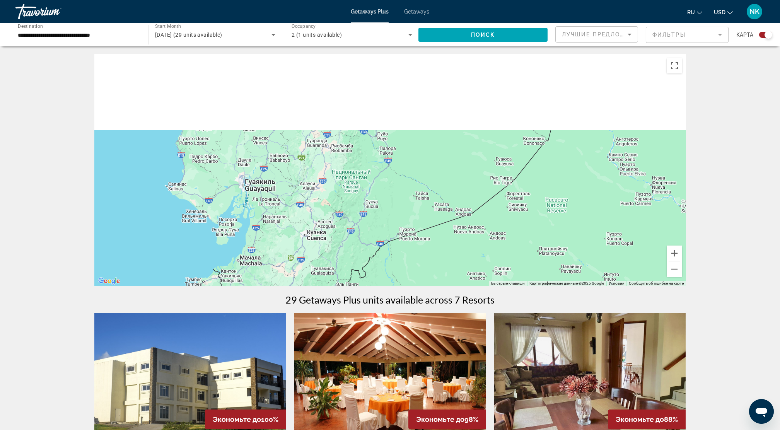
drag, startPoint x: 422, startPoint y: 159, endPoint x: 453, endPoint y: 290, distance: 135.0
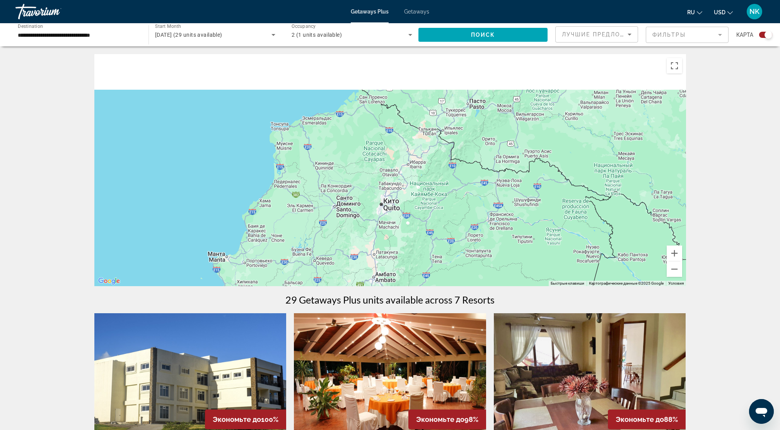
drag, startPoint x: 430, startPoint y: 170, endPoint x: 453, endPoint y: 278, distance: 110.3
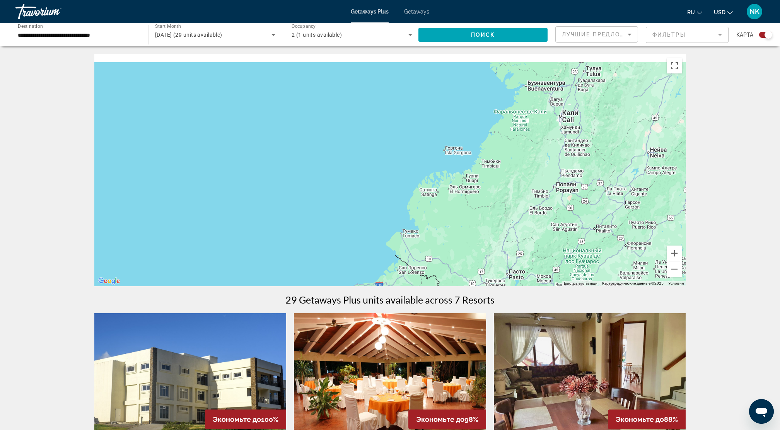
drag, startPoint x: 448, startPoint y: 179, endPoint x: 476, endPoint y: 300, distance: 124.0
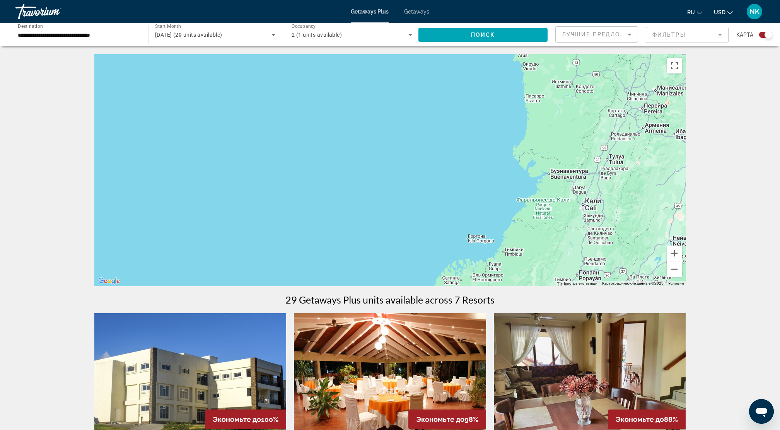
click at [590, 271] on button "Уменьшить" at bounding box center [674, 268] width 15 height 15
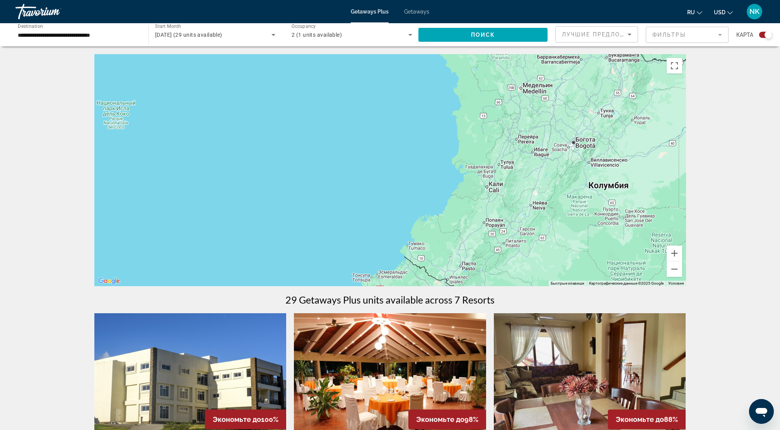
drag, startPoint x: 450, startPoint y: 173, endPoint x: 551, endPoint y: 247, distance: 125.4
click at [551, 247] on div "Main content" at bounding box center [390, 170] width 592 height 232
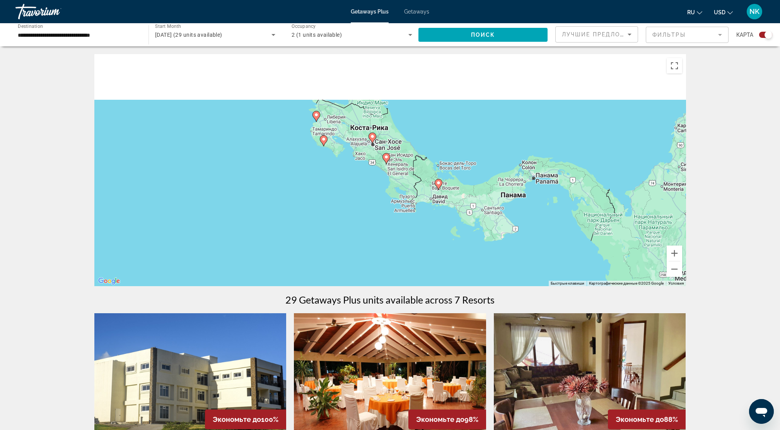
drag, startPoint x: 496, startPoint y: 176, endPoint x: 496, endPoint y: 271, distance: 95.1
click at [497, 268] on div "Чтобы активировать перетаскивание с помощью клавиатуры, нажмите Alt + Ввод. Пос…" at bounding box center [390, 170] width 592 height 232
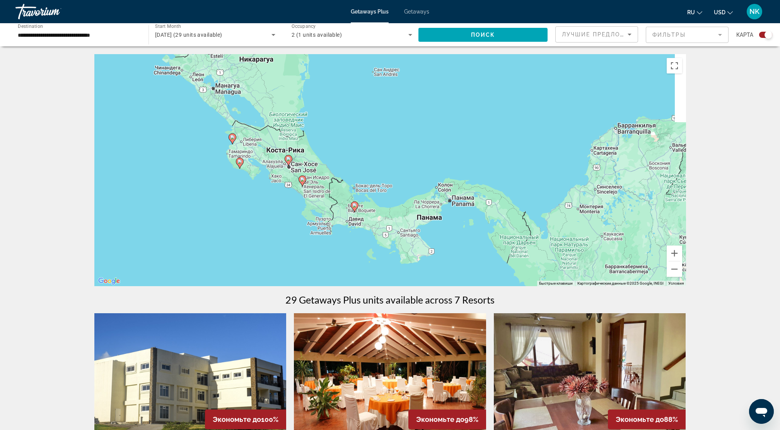
drag, startPoint x: 469, startPoint y: 182, endPoint x: 384, endPoint y: 138, distance: 95.3
click at [384, 138] on div "Чтобы активировать перетаскивание с помощью клавиатуры, нажмите Alt + Ввод. Пос…" at bounding box center [390, 170] width 592 height 232
click at [73, 34] on input "**********" at bounding box center [78, 35] width 121 height 9
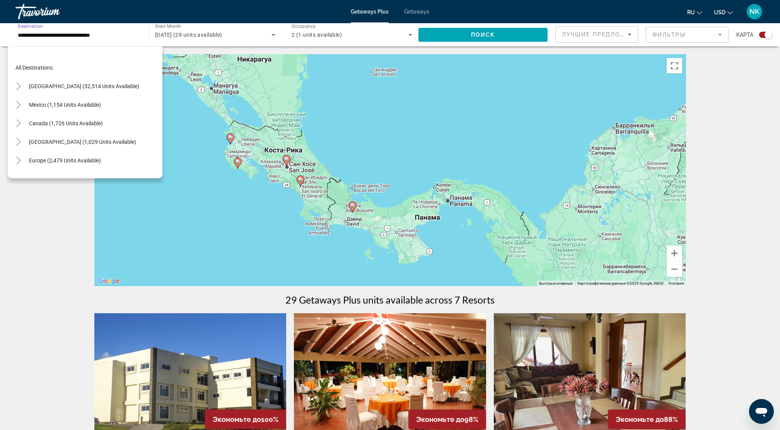
scroll to position [120, 0]
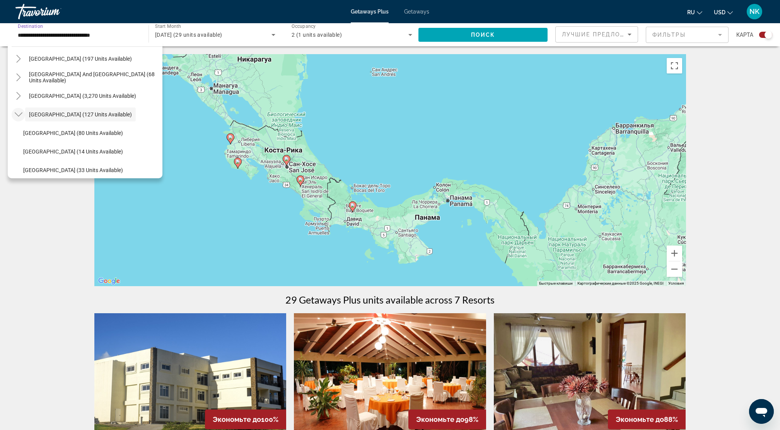
click at [20, 114] on icon "Toggle Central America (127 units available)" at bounding box center [18, 115] width 8 height 4
click at [14, 132] on mat-icon "Toggle Asia (1,956 units available)" at bounding box center [19, 133] width 14 height 14
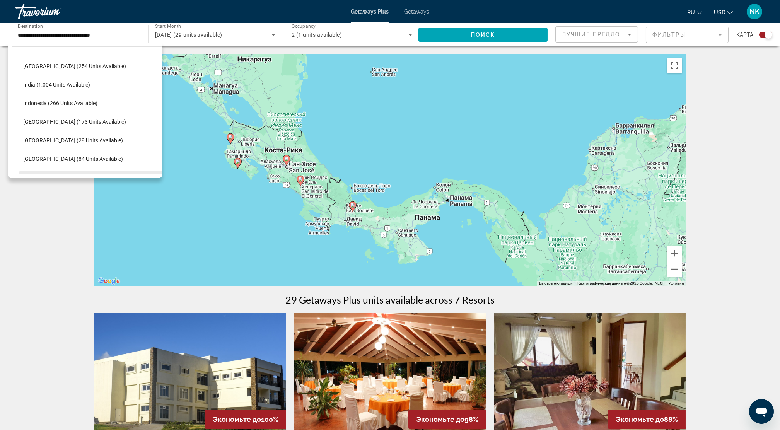
scroll to position [226, 0]
click at [35, 123] on span "Indonesia (266 units available)" at bounding box center [60, 120] width 74 height 6
type input "**********"
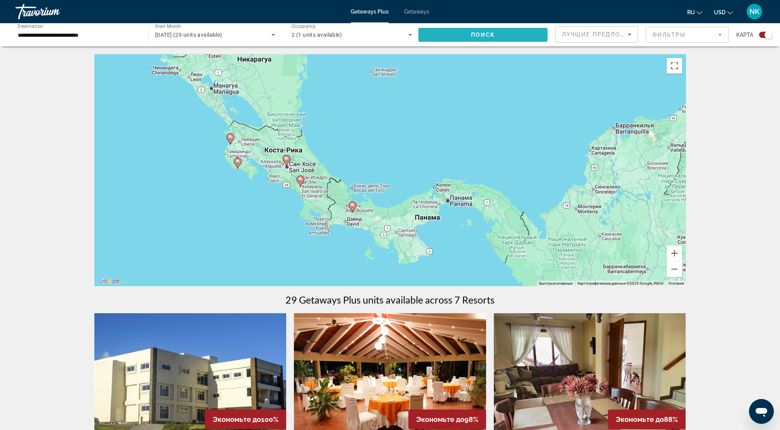
click at [494, 35] on span "Поиск" at bounding box center [483, 35] width 24 height 6
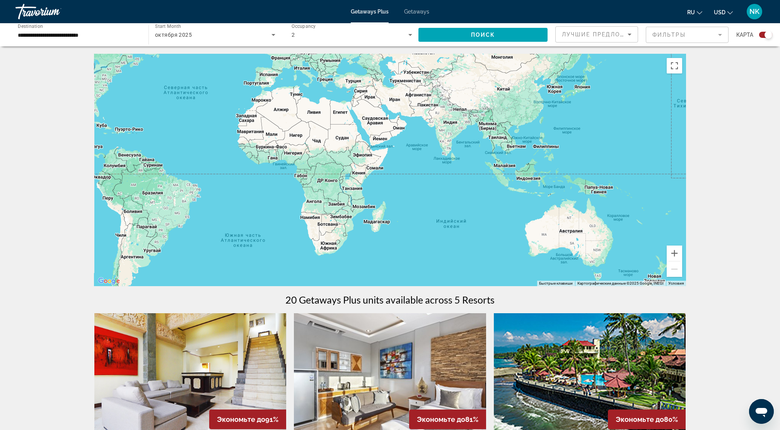
drag, startPoint x: 586, startPoint y: 233, endPoint x: 291, endPoint y: 215, distance: 295.9
click at [291, 215] on div "Main content" at bounding box center [390, 170] width 592 height 232
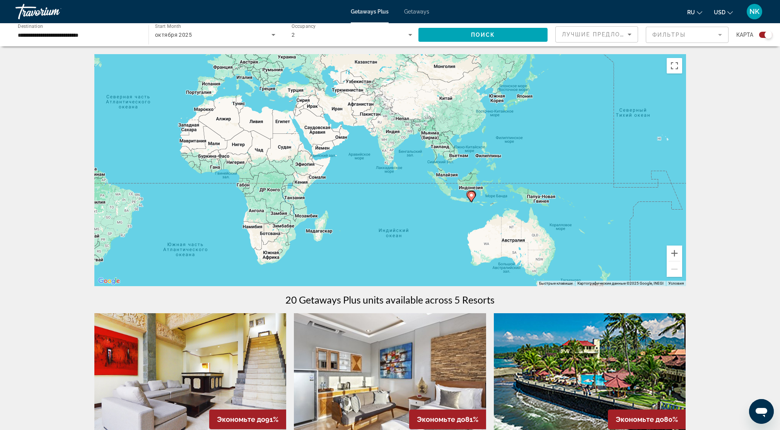
drag, startPoint x: 500, startPoint y: 194, endPoint x: 495, endPoint y: 196, distance: 5.5
click at [495, 196] on div "Чтобы активировать перетаскивание с помощью клавиатуры, нажмите Alt + Ввод. Пос…" at bounding box center [390, 170] width 592 height 232
click at [590, 255] on button "Увеличить" at bounding box center [674, 253] width 15 height 15
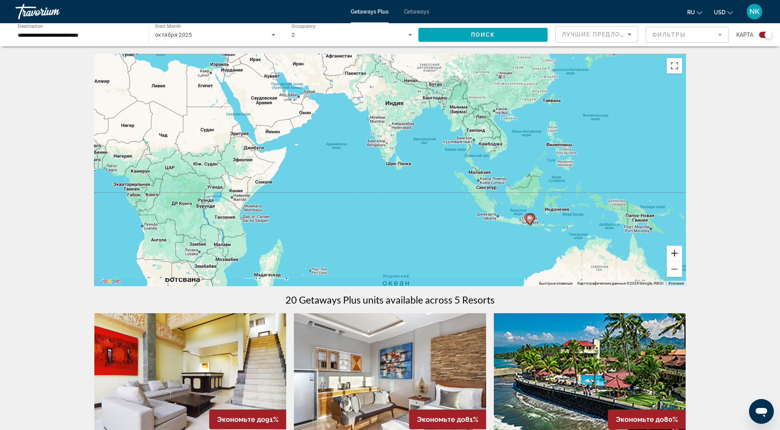
click at [590, 255] on button "Увеличить" at bounding box center [674, 253] width 15 height 15
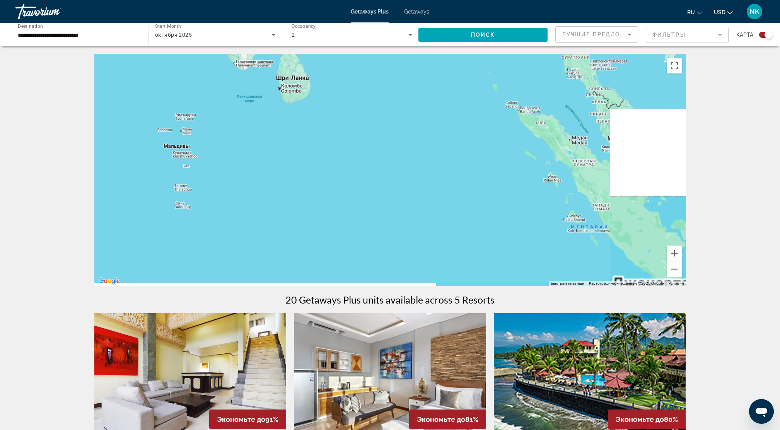
drag, startPoint x: 585, startPoint y: 222, endPoint x: 242, endPoint y: 89, distance: 368.2
click at [245, 88] on div "Main content" at bounding box center [390, 170] width 592 height 232
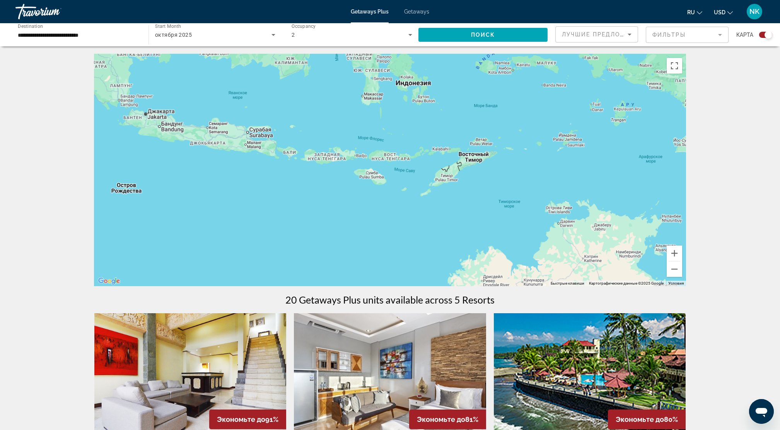
drag, startPoint x: 373, startPoint y: 133, endPoint x: 517, endPoint y: 221, distance: 169.0
click at [515, 220] on div "Main content" at bounding box center [390, 170] width 592 height 232
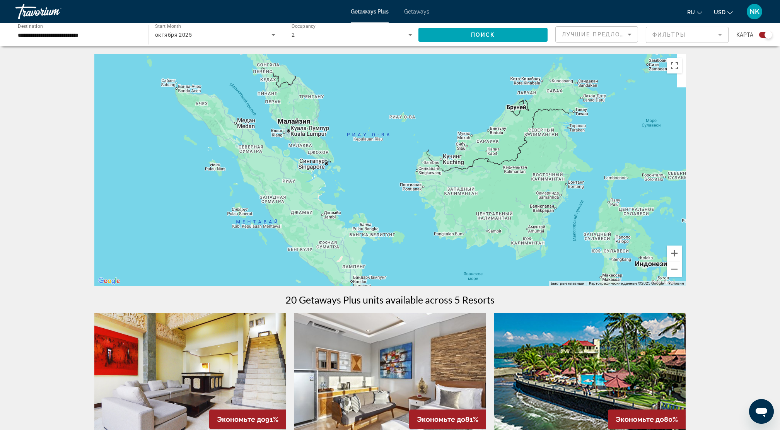
drag, startPoint x: 415, startPoint y: 181, endPoint x: 561, endPoint y: 293, distance: 184.2
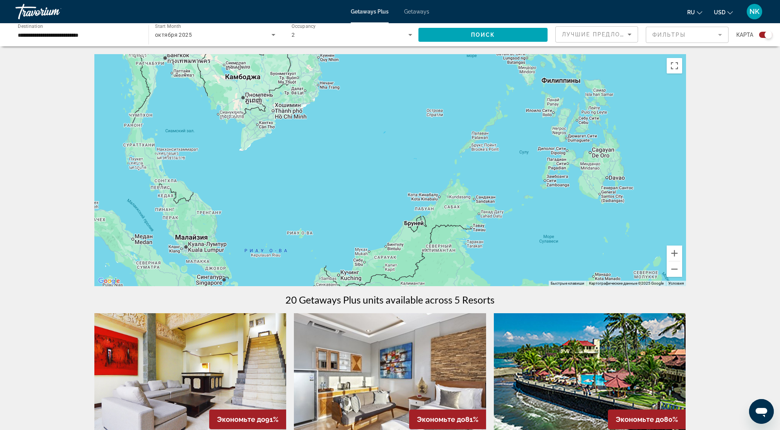
drag, startPoint x: 519, startPoint y: 197, endPoint x: 421, endPoint y: 257, distance: 114.4
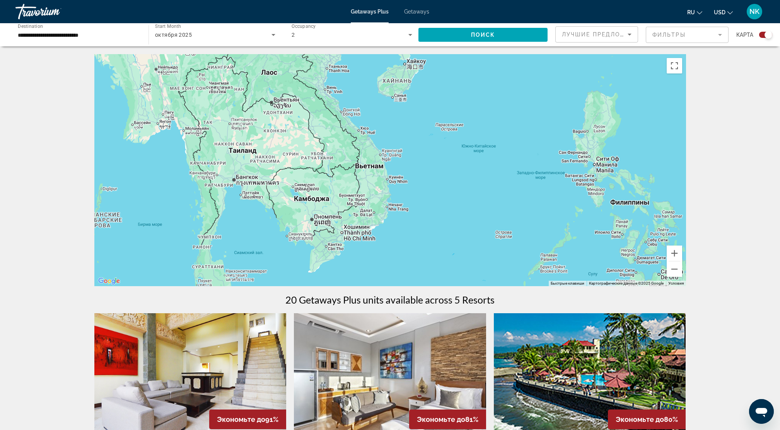
drag, startPoint x: 449, startPoint y: 166, endPoint x: 505, endPoint y: 282, distance: 128.7
click at [504, 282] on div "Main content" at bounding box center [390, 170] width 592 height 232
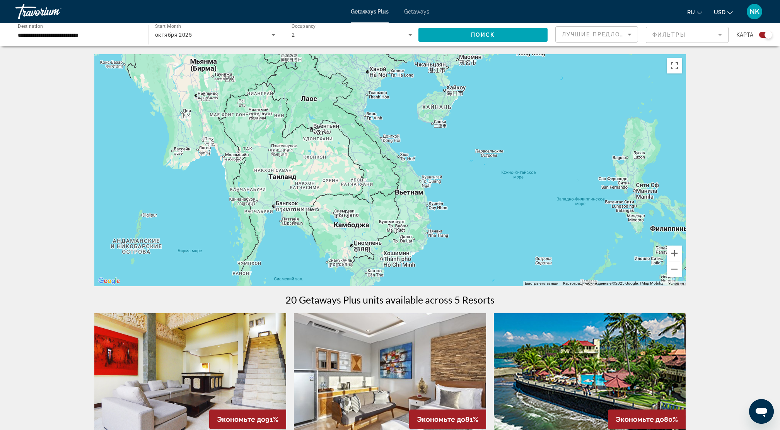
drag, startPoint x: 491, startPoint y: 227, endPoint x: 403, endPoint y: 103, distance: 152.1
click at [411, 113] on div "Main content" at bounding box center [390, 170] width 592 height 232
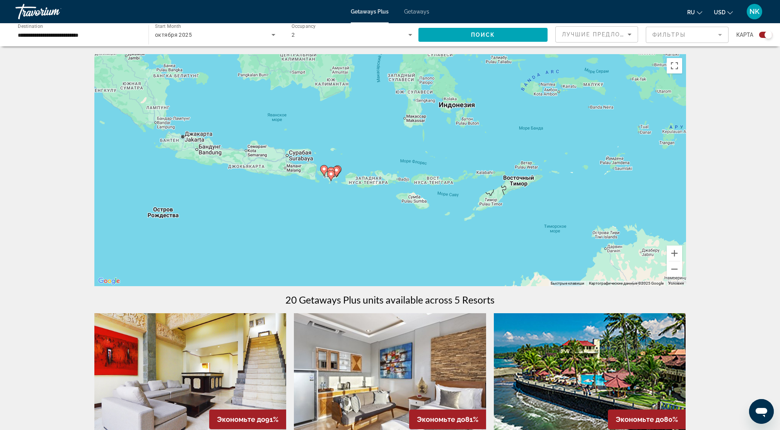
drag, startPoint x: 397, startPoint y: 167, endPoint x: 527, endPoint y: 172, distance: 129.7
click at [527, 172] on div "Чтобы активировать перетаскивание с помощью клавиатуры, нажмите Alt + Ввод. Пос…" at bounding box center [390, 170] width 592 height 232
click at [590, 257] on button "Увеличить" at bounding box center [674, 253] width 15 height 15
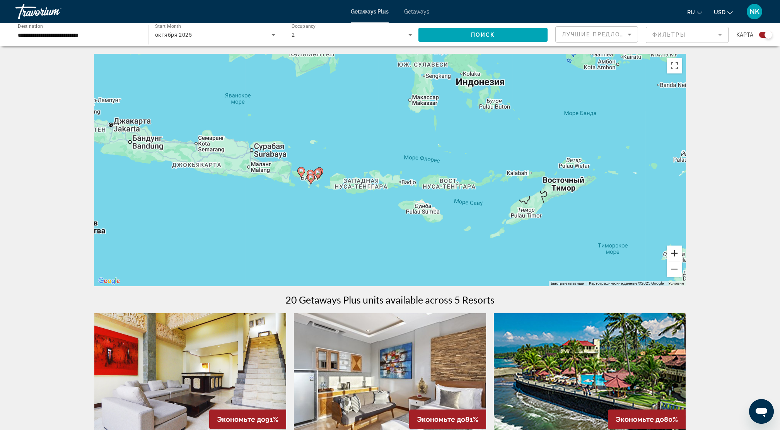
click at [590, 257] on button "Увеличить" at bounding box center [674, 253] width 15 height 15
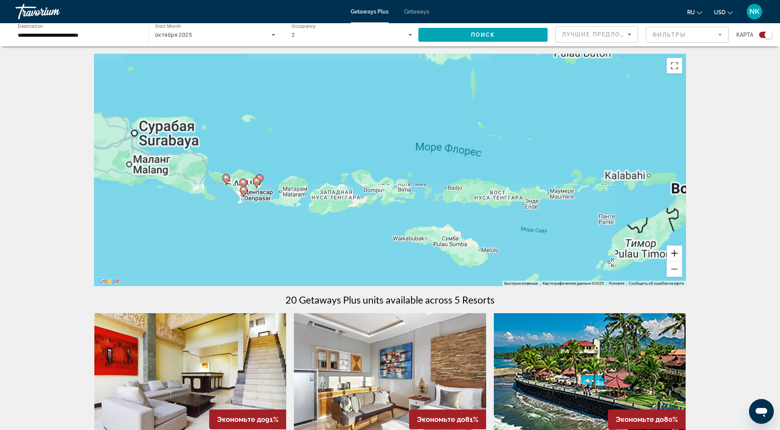
click at [590, 257] on button "Увеличить" at bounding box center [674, 253] width 15 height 15
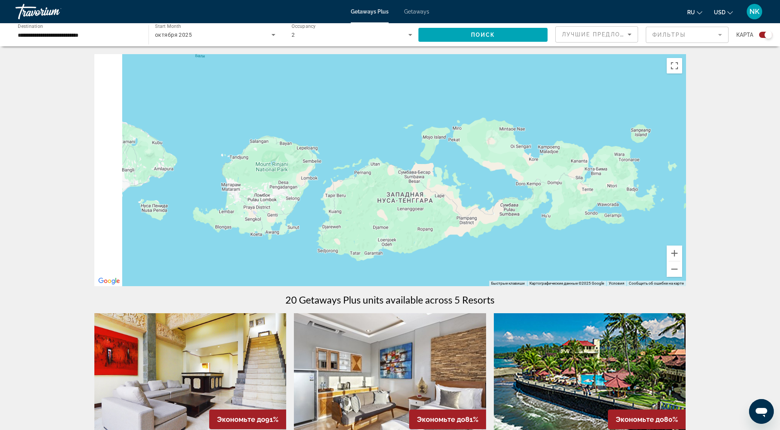
drag, startPoint x: 417, startPoint y: 211, endPoint x: 645, endPoint y: 149, distance: 236.5
click at [590, 149] on div "Main content" at bounding box center [390, 170] width 592 height 232
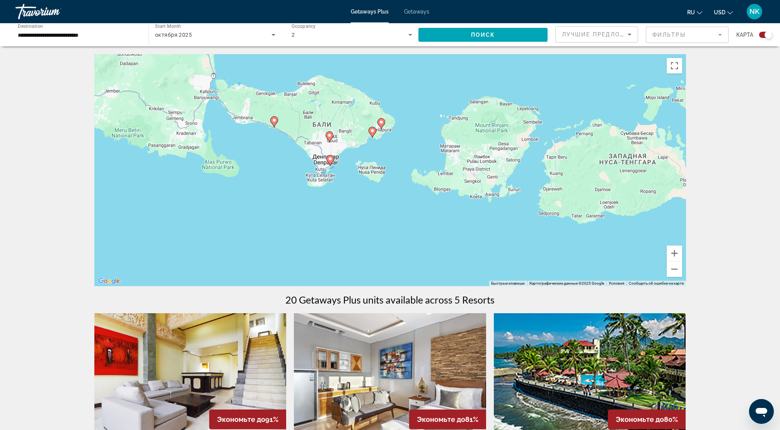
drag, startPoint x: 426, startPoint y: 186, endPoint x: 477, endPoint y: 189, distance: 51.5
click at [477, 189] on div "Чтобы активировать перетаскивание с помощью клавиатуры, нажмите Alt + Ввод. Пос…" at bounding box center [390, 170] width 592 height 232
click at [590, 254] on button "Увеличить" at bounding box center [674, 253] width 15 height 15
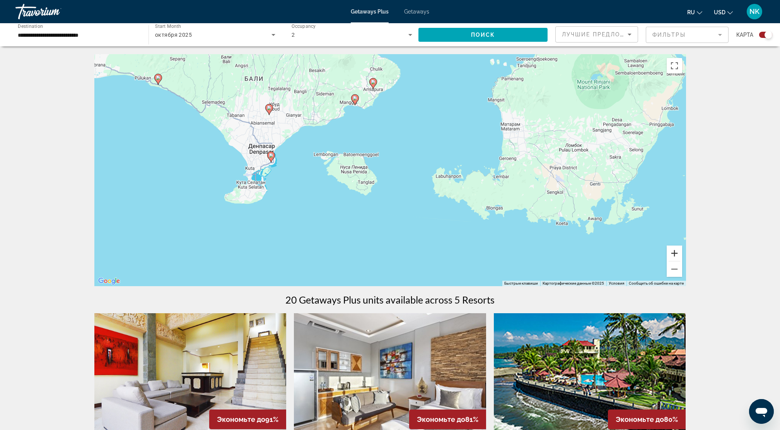
click at [590, 255] on button "Увеличить" at bounding box center [674, 253] width 15 height 15
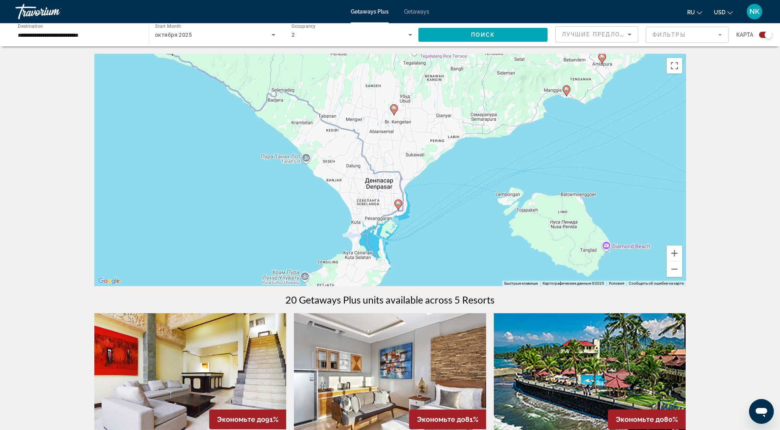
drag, startPoint x: 242, startPoint y: 172, endPoint x: 491, endPoint y: 229, distance: 255.4
click at [491, 229] on div "Чтобы активировать перетаскивание с помощью клавиатуры, нажмите Alt + Ввод. Пос…" at bounding box center [390, 170] width 592 height 232
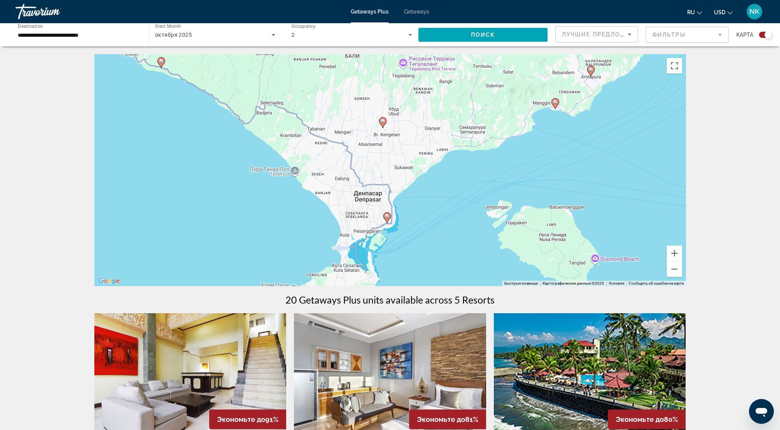
drag, startPoint x: 273, startPoint y: 186, endPoint x: 256, endPoint y: 193, distance: 18.0
click at [256, 193] on div "Чтобы активировать перетаскивание с помощью клавиатуры, нажмите Alt + Ввод. Пос…" at bounding box center [390, 170] width 592 height 232
click at [387, 217] on image "Main content" at bounding box center [387, 216] width 5 height 5
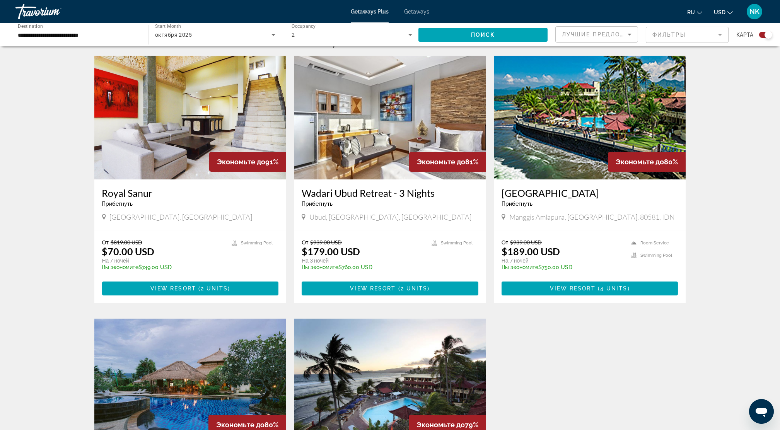
scroll to position [464, 0]
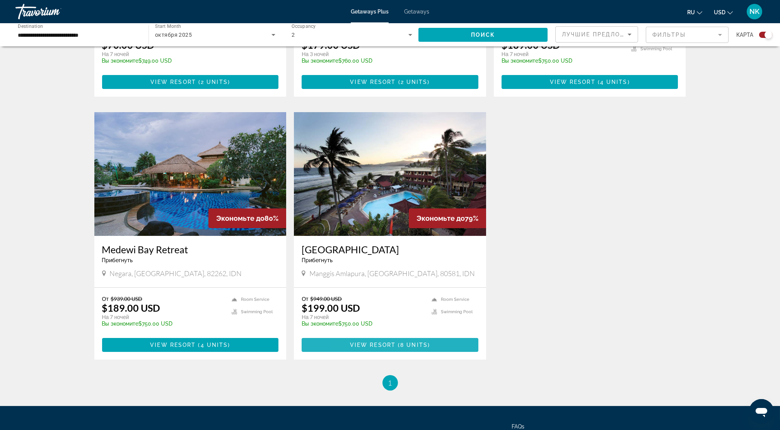
click at [355, 322] on span "Main content" at bounding box center [390, 345] width 177 height 19
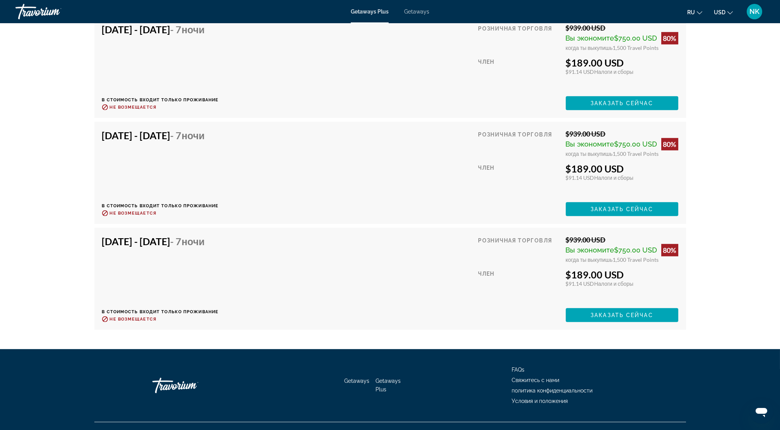
scroll to position [1893, 0]
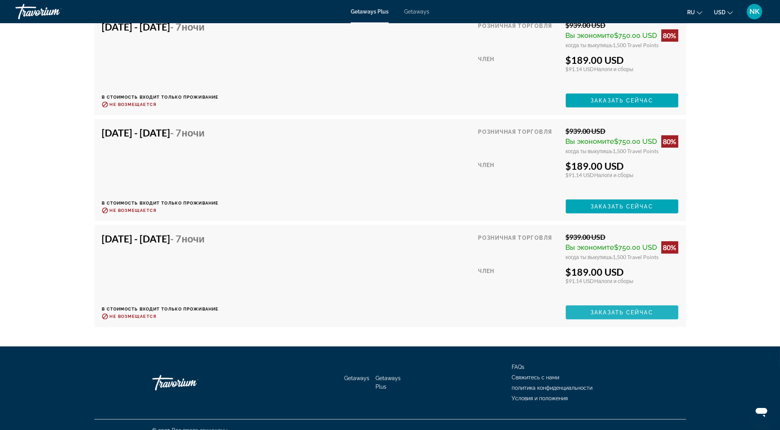
click at [590, 309] on span "Заказать сейчас" at bounding box center [621, 312] width 63 height 6
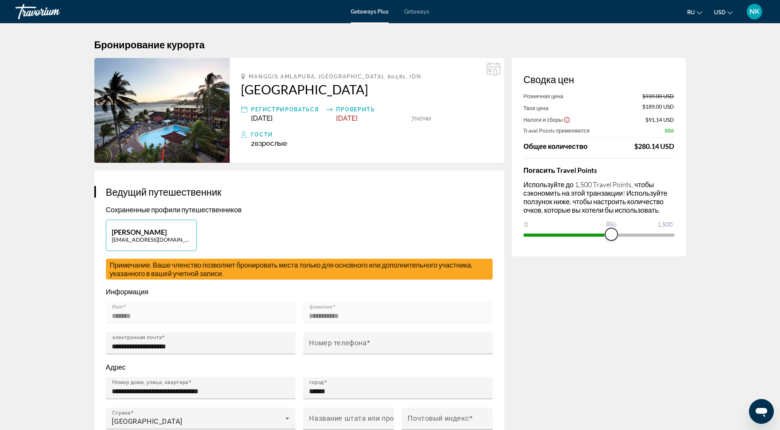
drag, startPoint x: 666, startPoint y: 235, endPoint x: 611, endPoint y: 239, distance: 54.6
click at [590, 239] on span "ngx-slider" at bounding box center [611, 234] width 12 height 12
drag, startPoint x: 612, startPoint y: 235, endPoint x: 693, endPoint y: 227, distance: 80.9
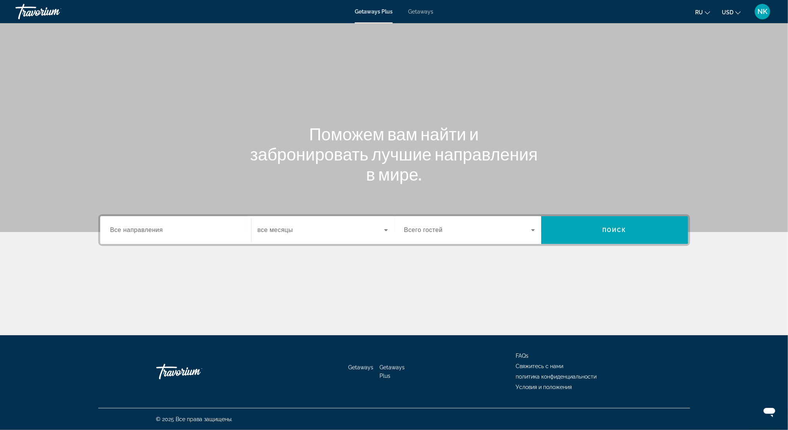
click at [155, 235] on div "Search widget" at bounding box center [175, 230] width 131 height 22
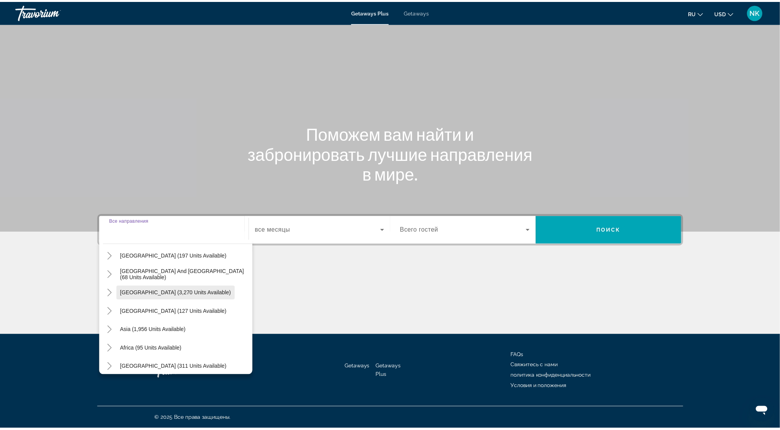
scroll to position [125, 0]
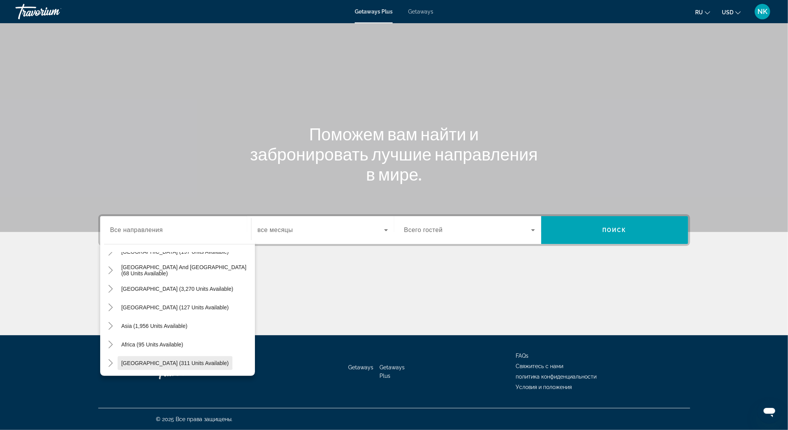
click at [183, 322] on span "[GEOGRAPHIC_DATA] (311 units available)" at bounding box center [174, 363] width 107 height 6
type input "**********"
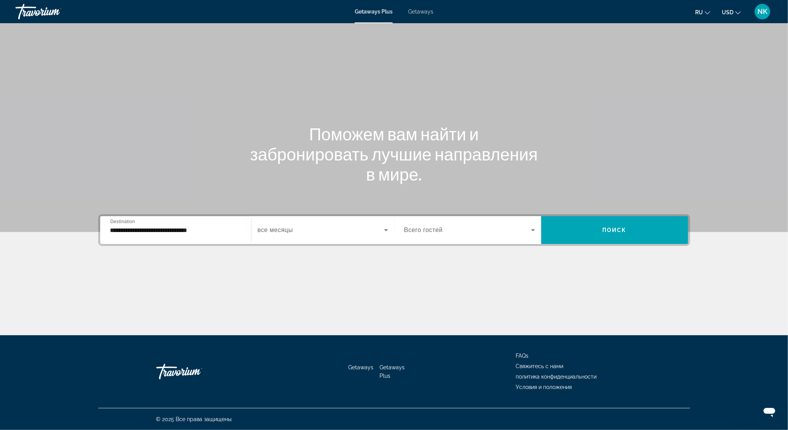
click at [348, 239] on div "Search widget" at bounding box center [323, 230] width 130 height 22
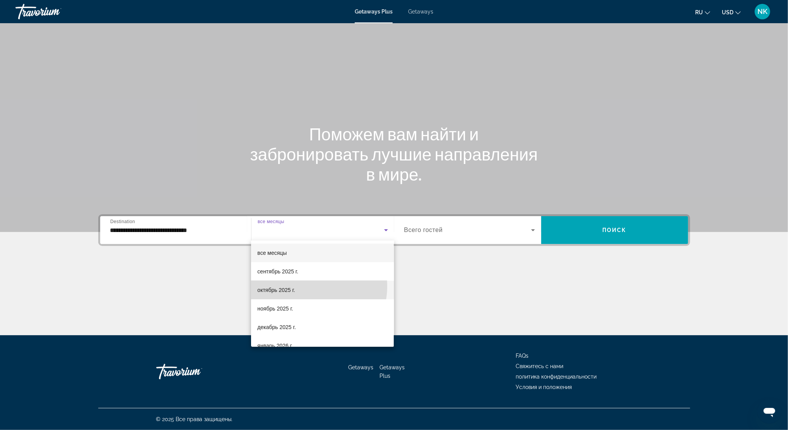
click at [304, 286] on mat-option "октябрь 2025 г." at bounding box center [322, 290] width 143 height 19
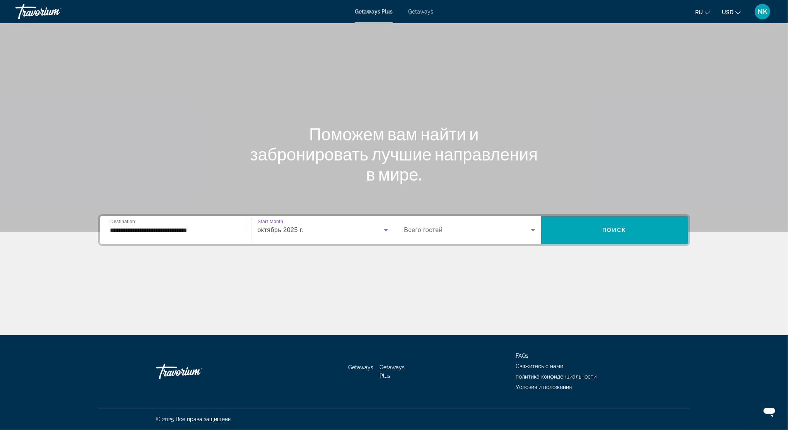
click at [505, 225] on span "Search widget" at bounding box center [467, 229] width 127 height 9
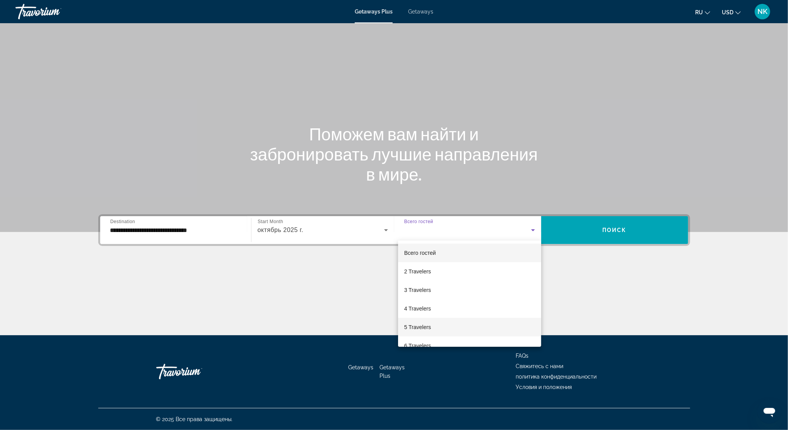
click at [422, 322] on span "5 Travelers" at bounding box center [417, 326] width 27 height 9
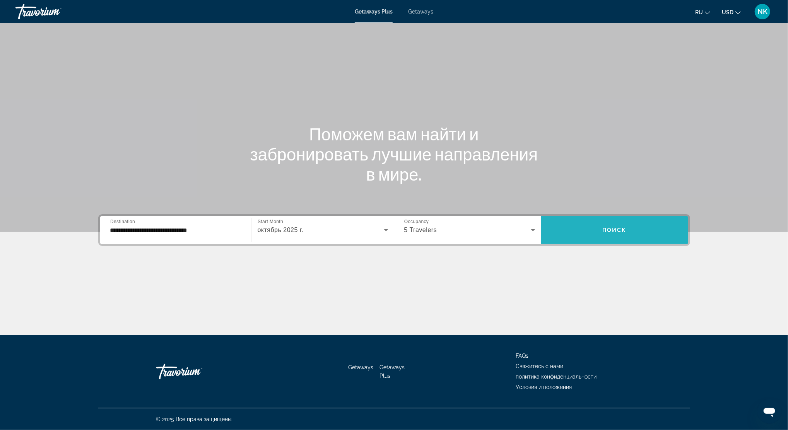
click at [578, 235] on span "Search widget" at bounding box center [614, 230] width 147 height 19
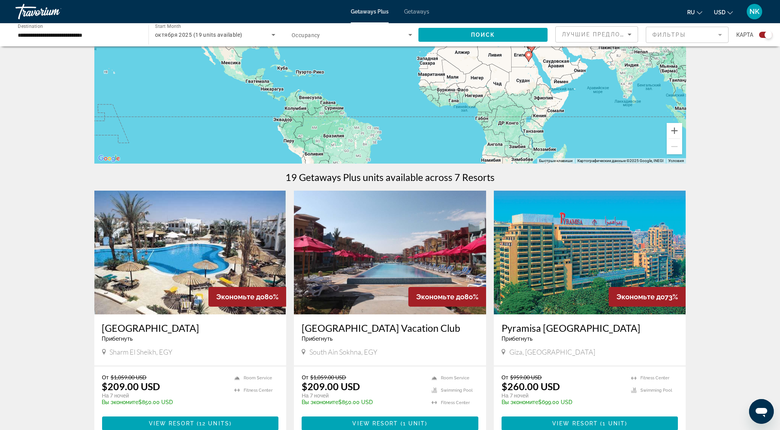
scroll to position [206, 0]
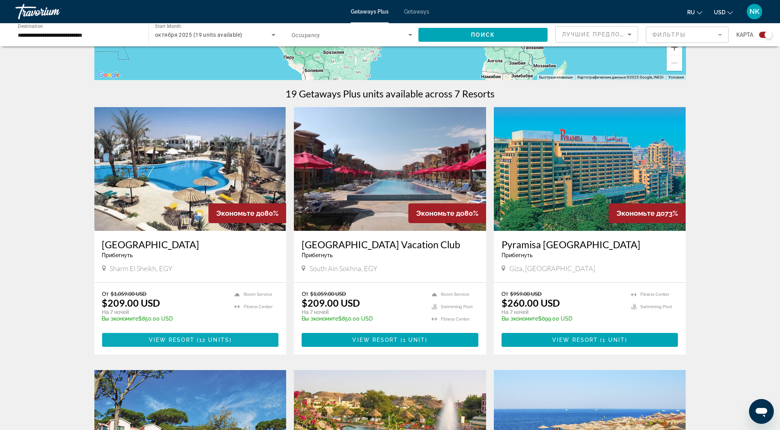
click at [200, 322] on span "12 units" at bounding box center [214, 340] width 30 height 6
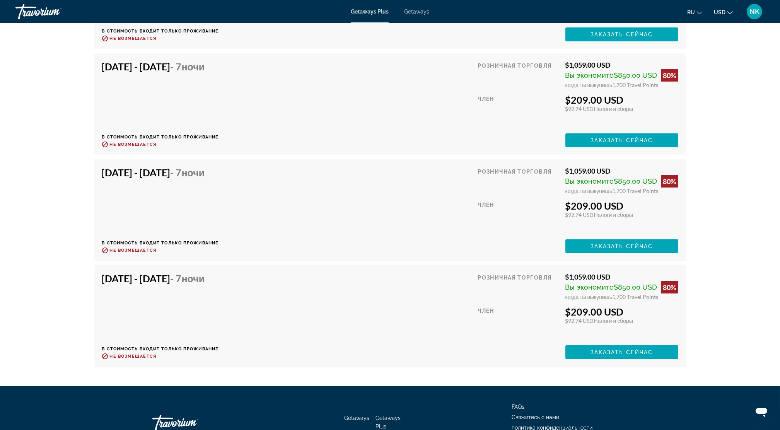
scroll to position [1340, 0]
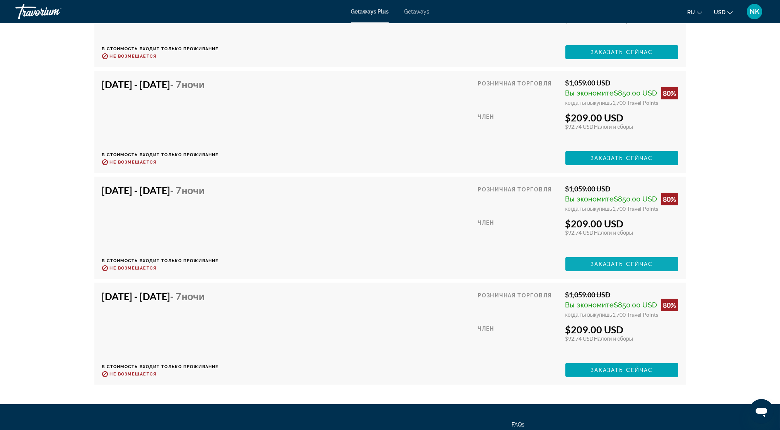
click at [590, 267] on span "Заказать сейчас" at bounding box center [621, 264] width 63 height 6
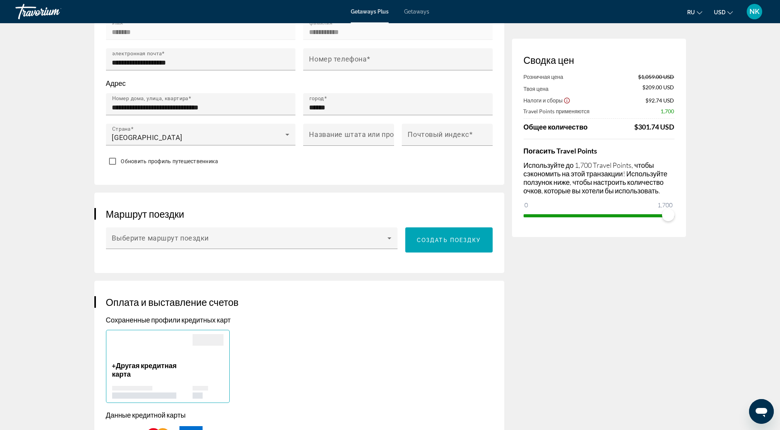
scroll to position [268, 0]
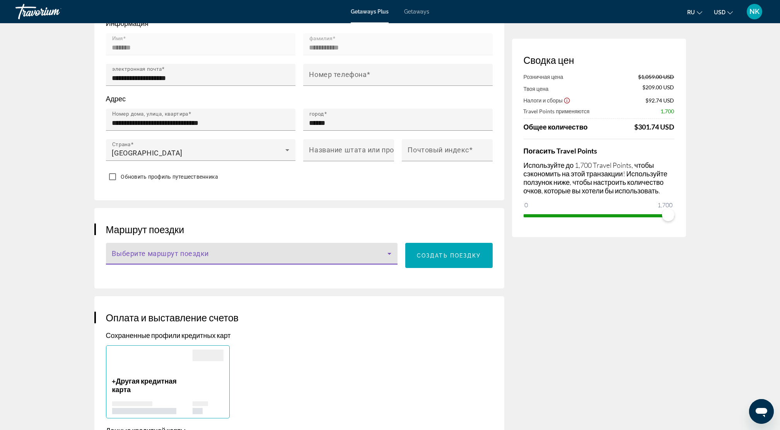
click at [390, 251] on icon "Main content" at bounding box center [389, 253] width 9 height 9
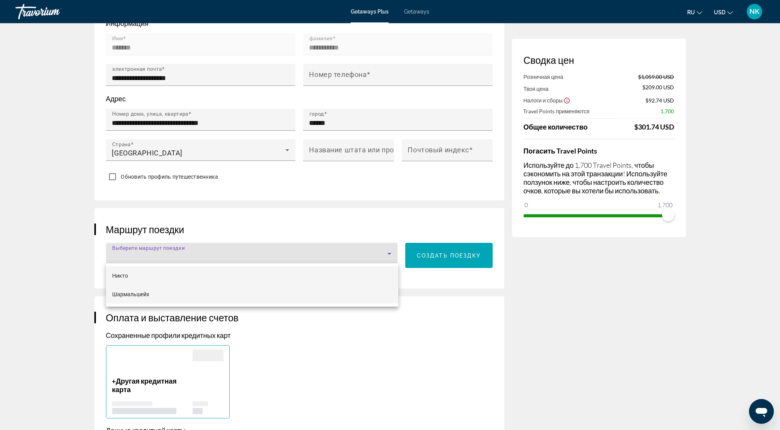
click at [358, 292] on mat-option "Шармальшейх" at bounding box center [252, 294] width 292 height 19
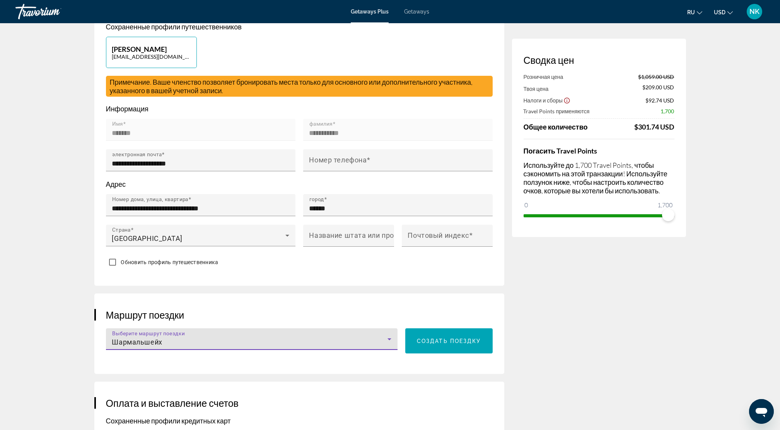
scroll to position [165, 0]
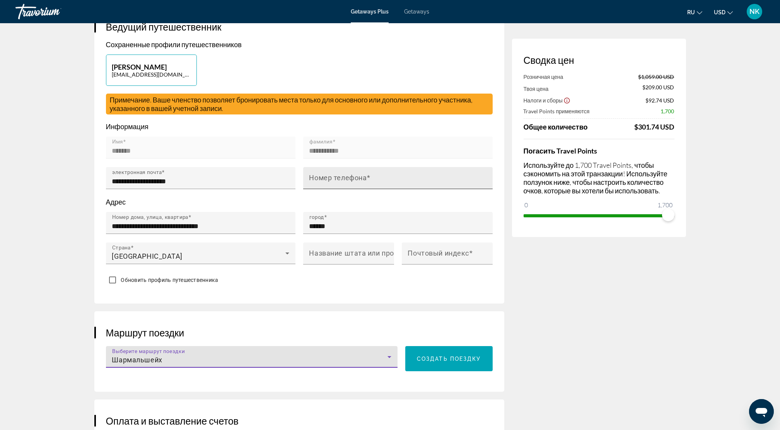
click at [326, 176] on mat-label "Номер телефона" at bounding box center [338, 178] width 58 height 8
click at [326, 177] on input "Номер телефона" at bounding box center [400, 181] width 182 height 9
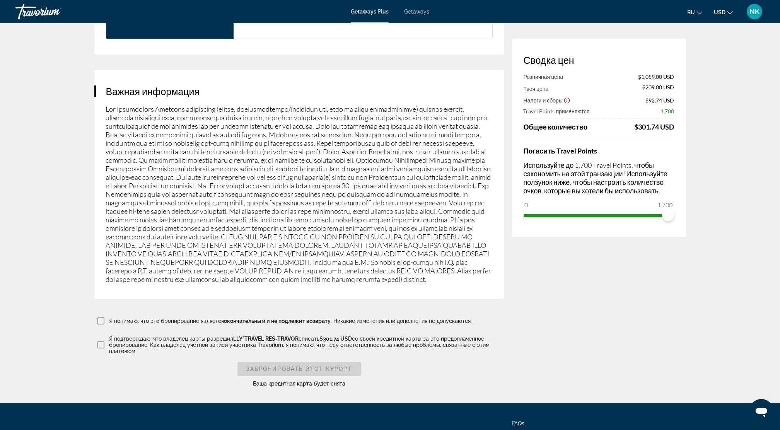
scroll to position [1145, 0]
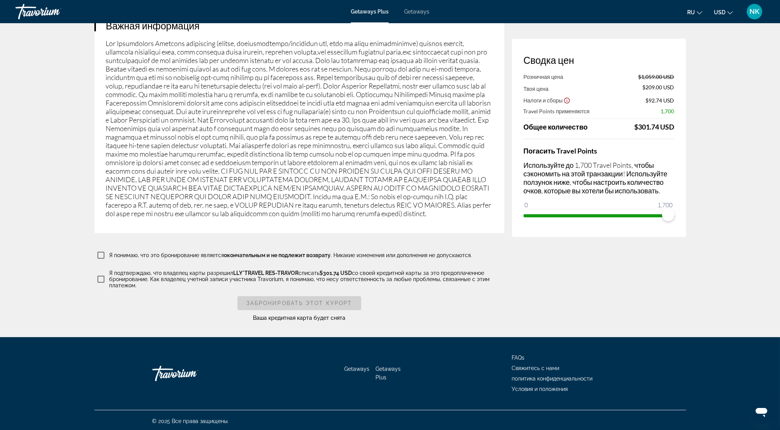
type input "**********"
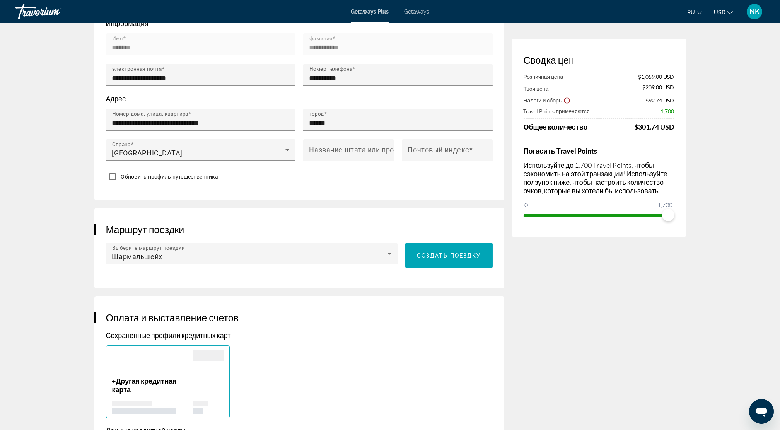
scroll to position [10, 0]
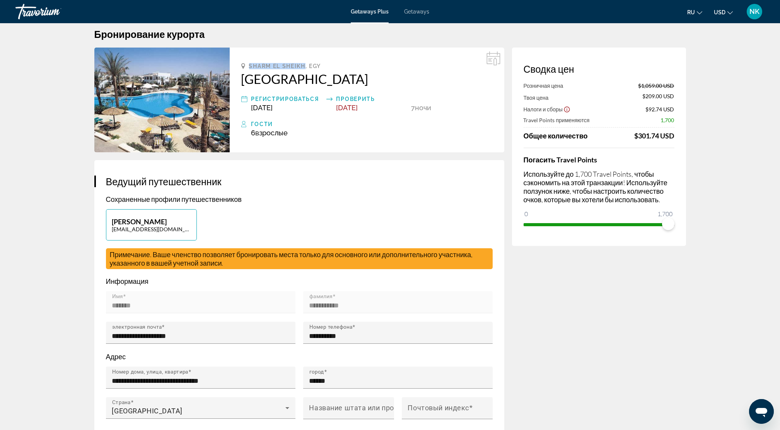
drag, startPoint x: 305, startPoint y: 63, endPoint x: 250, endPoint y: 63, distance: 55.3
click at [250, 63] on span "Sharm El Sheikh, EGY" at bounding box center [285, 66] width 72 height 6
copy span "Sharm El Sheikh"
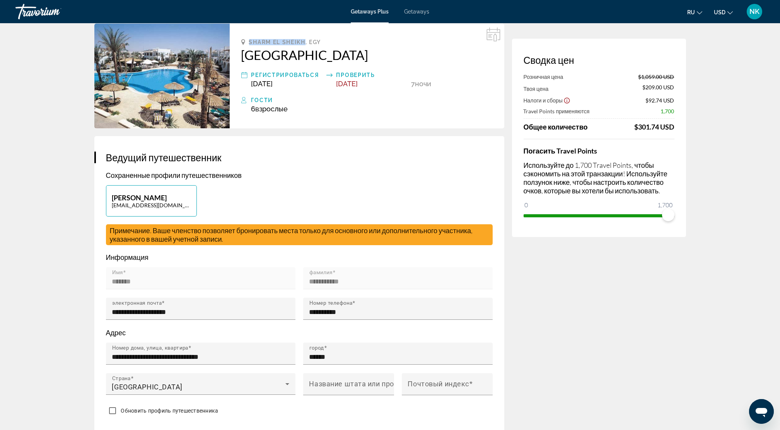
scroll to position [0, 0]
